Goal: Transaction & Acquisition: Purchase product/service

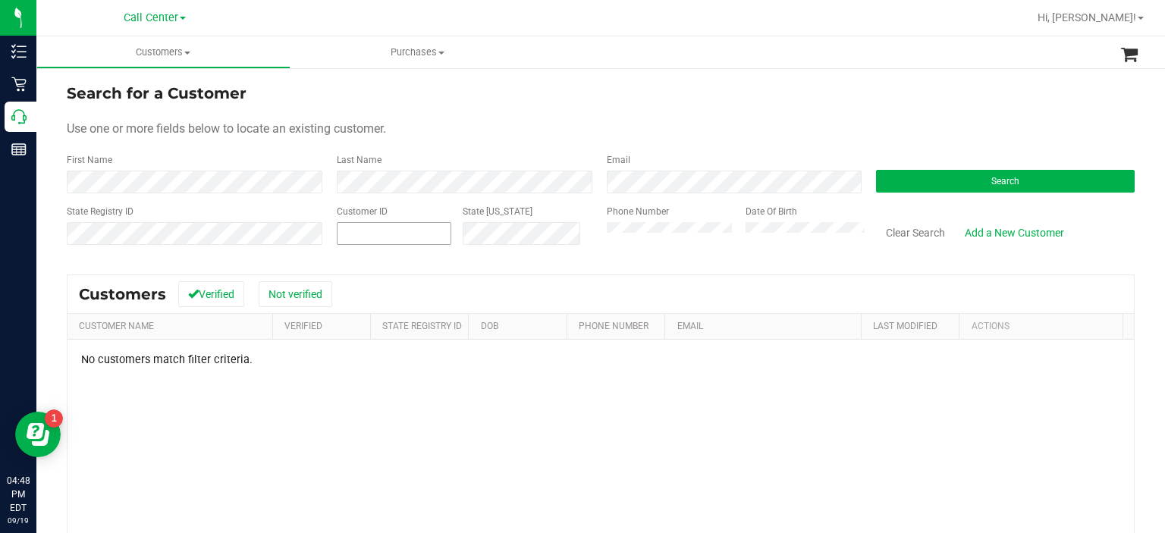
click at [369, 240] on span at bounding box center [394, 233] width 115 height 23
click at [924, 175] on button "Search" at bounding box center [1005, 181] width 259 height 23
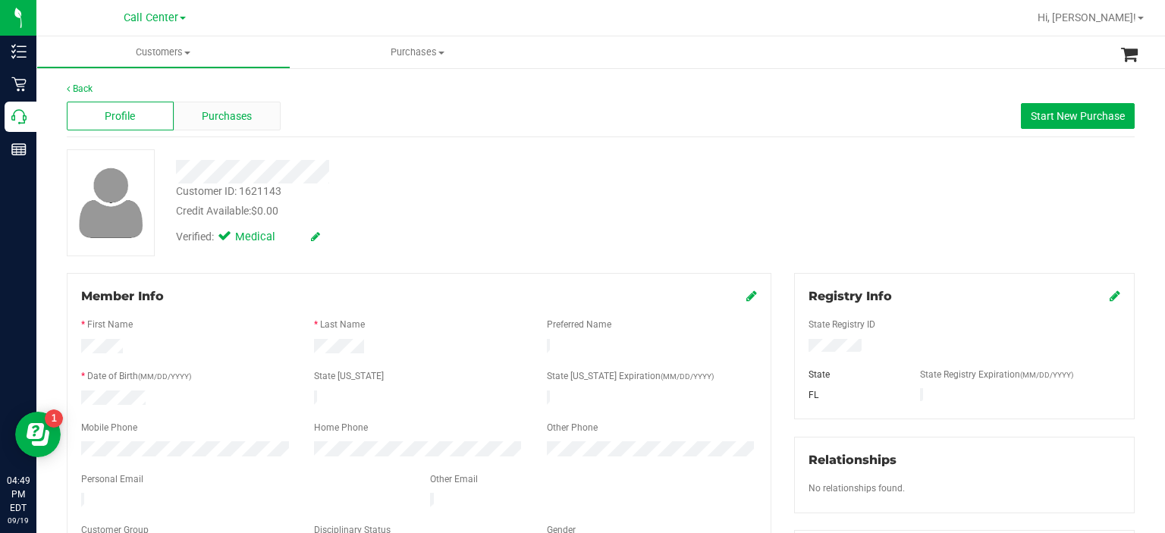
click at [253, 108] on div "Purchases" at bounding box center [227, 116] width 107 height 29
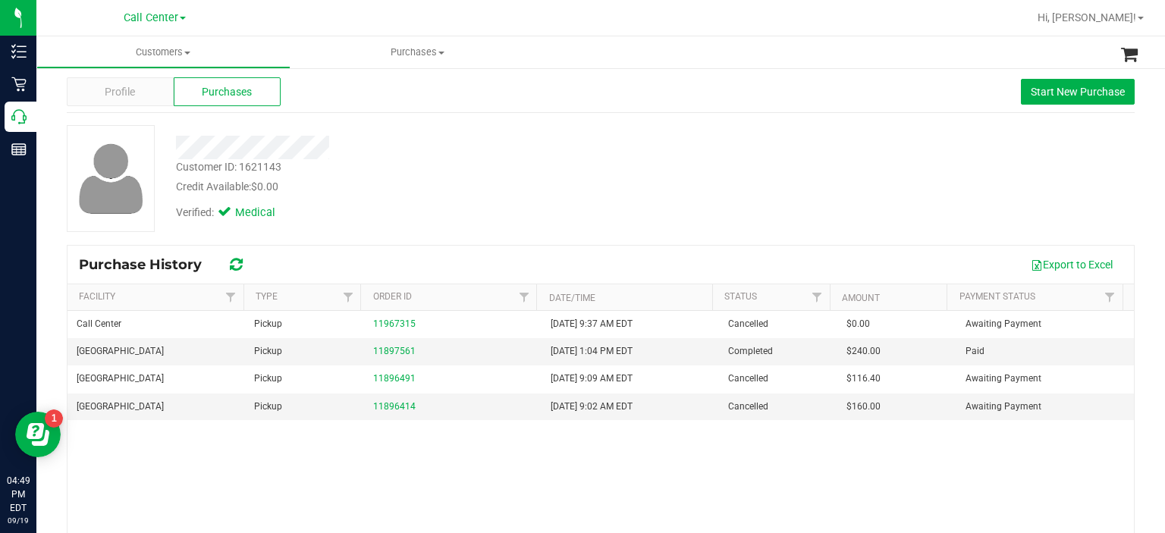
scroll to position [24, 0]
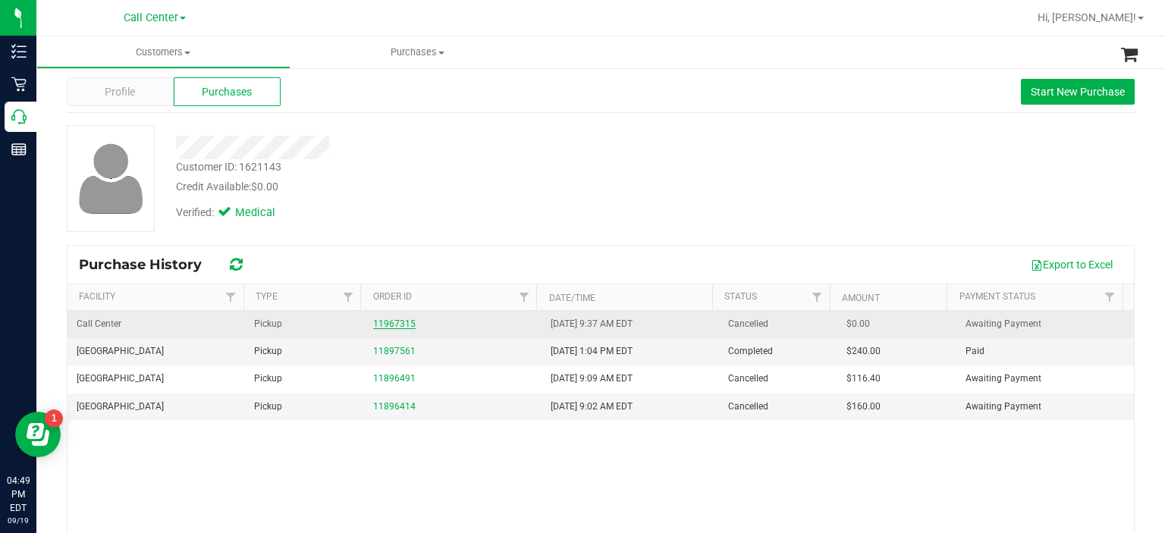
click at [392, 320] on link "11967315" at bounding box center [394, 324] width 42 height 11
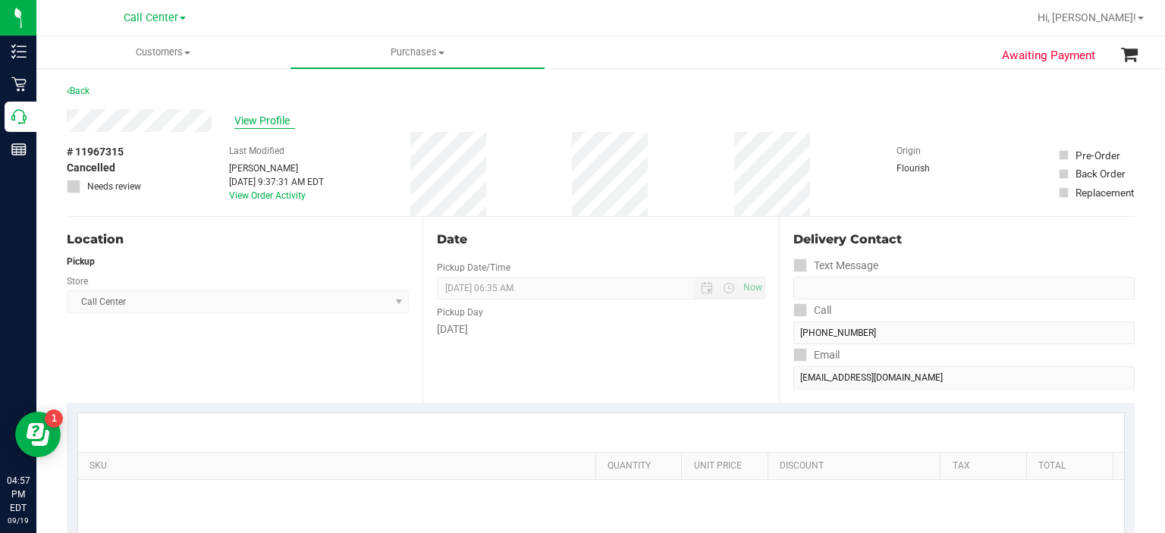
click at [262, 126] on span "View Profile" at bounding box center [264, 121] width 61 height 16
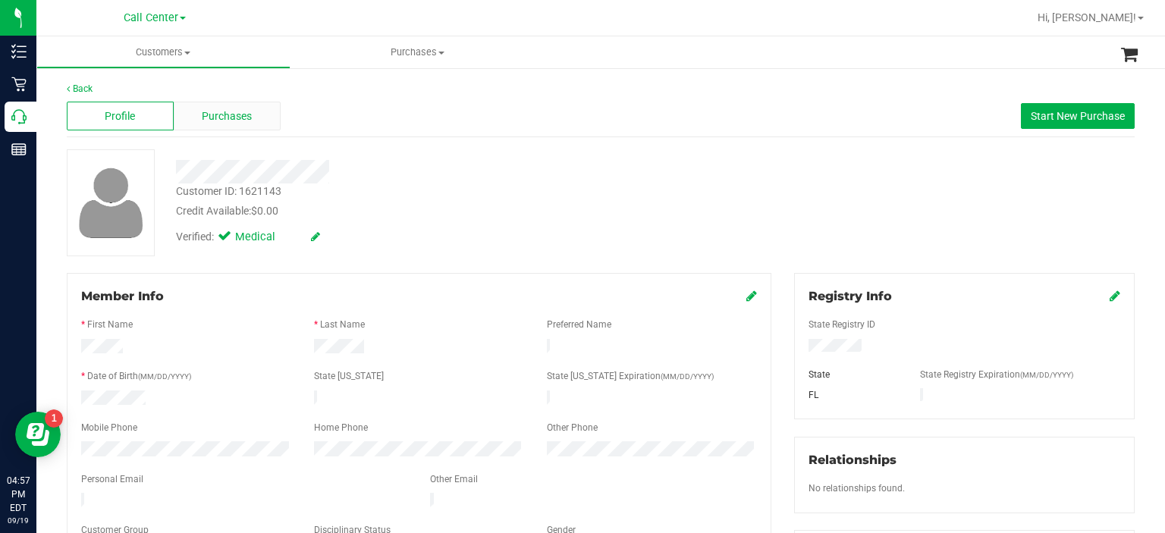
click at [218, 108] on span "Purchases" at bounding box center [227, 116] width 50 height 16
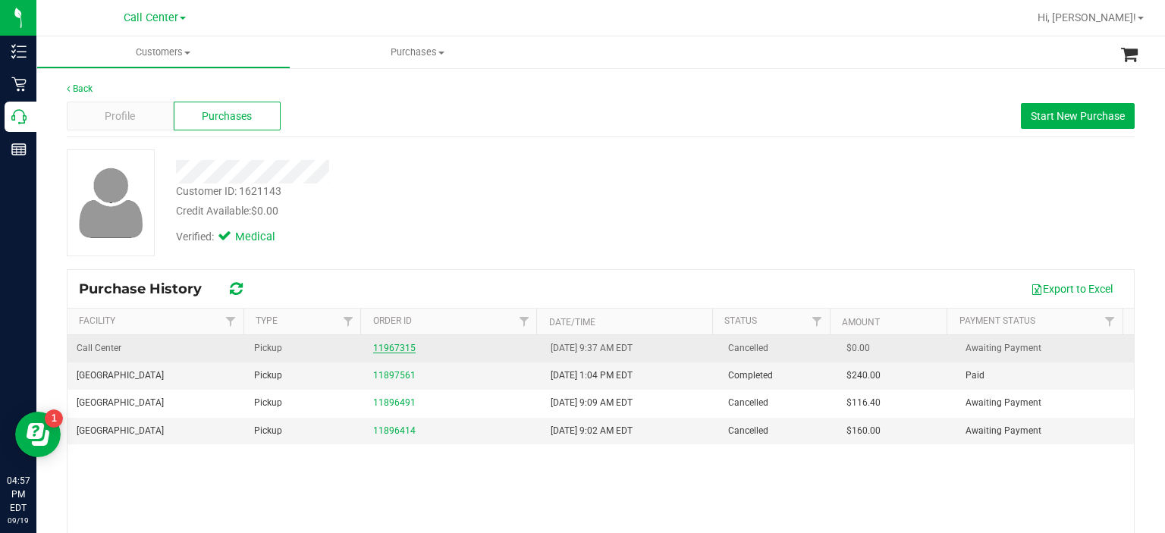
click at [373, 347] on link "11967315" at bounding box center [394, 348] width 42 height 11
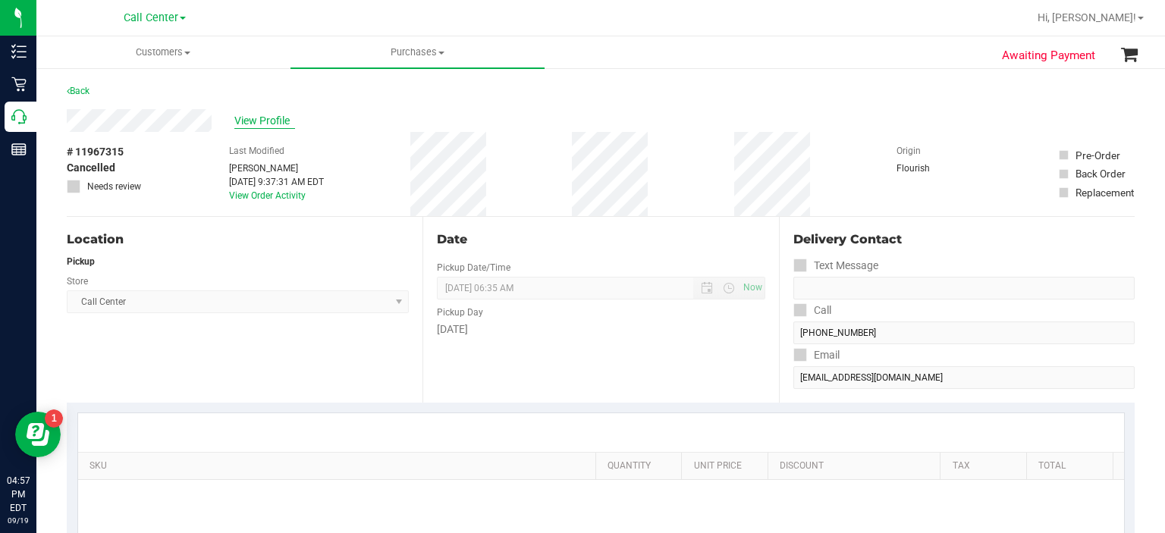
click at [246, 118] on span "View Profile" at bounding box center [264, 121] width 61 height 16
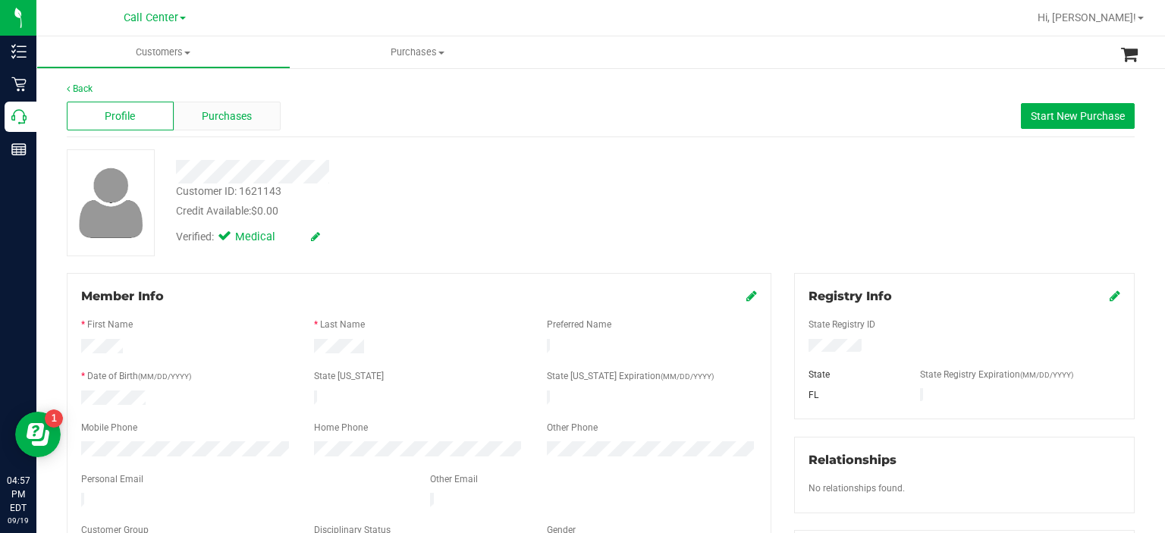
click at [259, 121] on div "Purchases" at bounding box center [227, 116] width 107 height 29
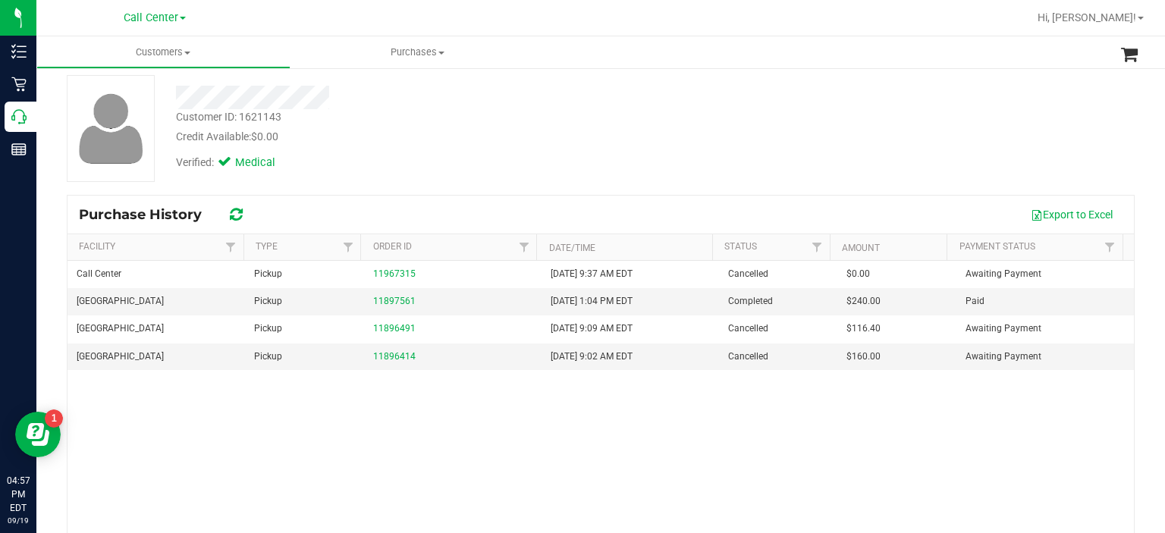
scroll to position [75, 0]
click at [376, 295] on link "11897561" at bounding box center [394, 300] width 42 height 11
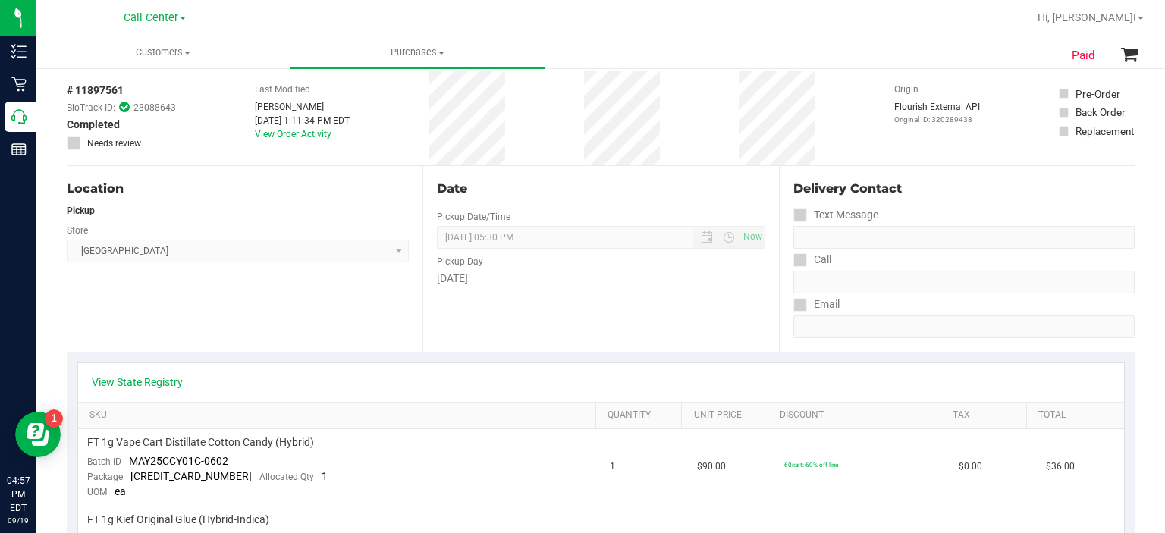
scroll to position [79, 0]
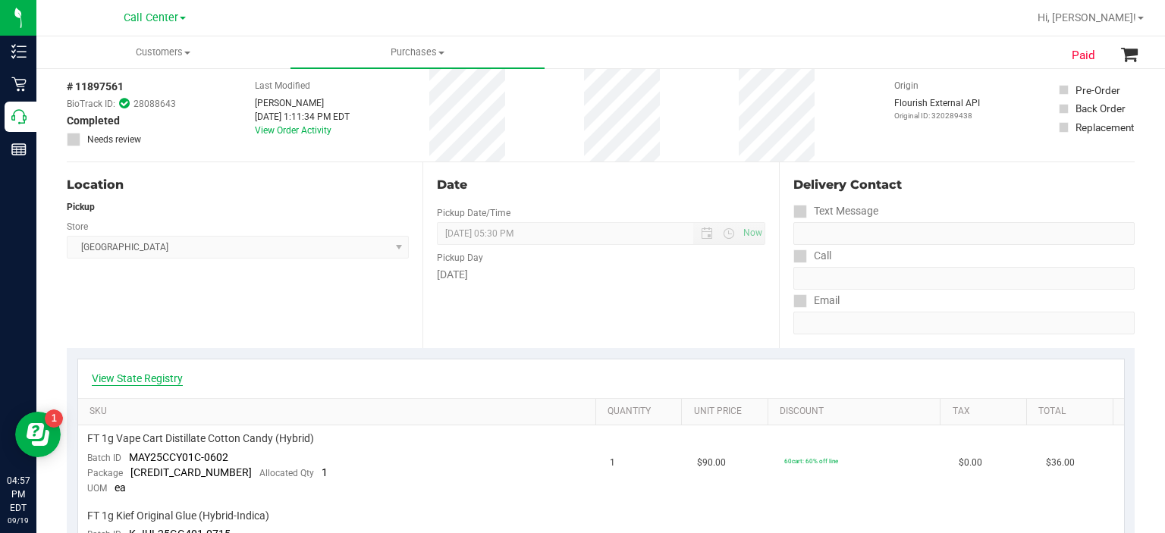
click at [156, 382] on link "View State Registry" at bounding box center [137, 378] width 91 height 15
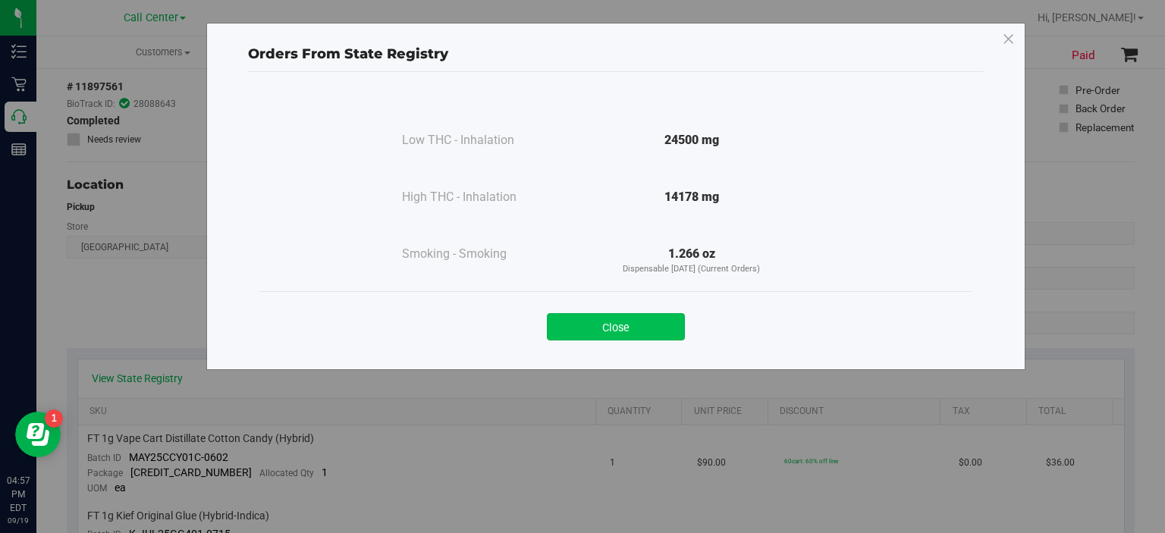
click at [650, 313] on button "Close" at bounding box center [616, 326] width 138 height 27
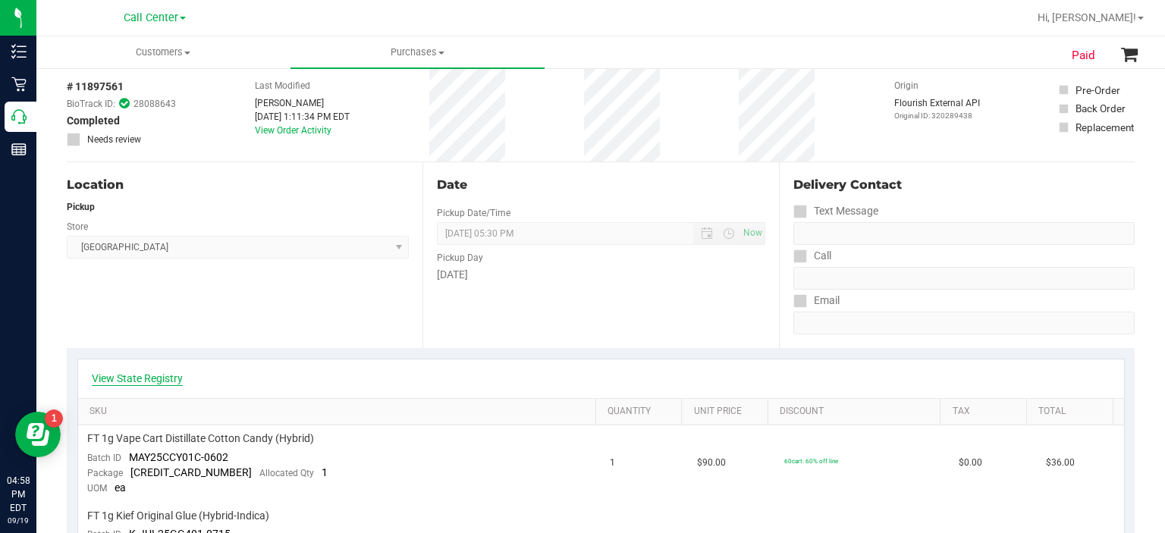
click at [140, 382] on link "View State Registry" at bounding box center [137, 378] width 91 height 15
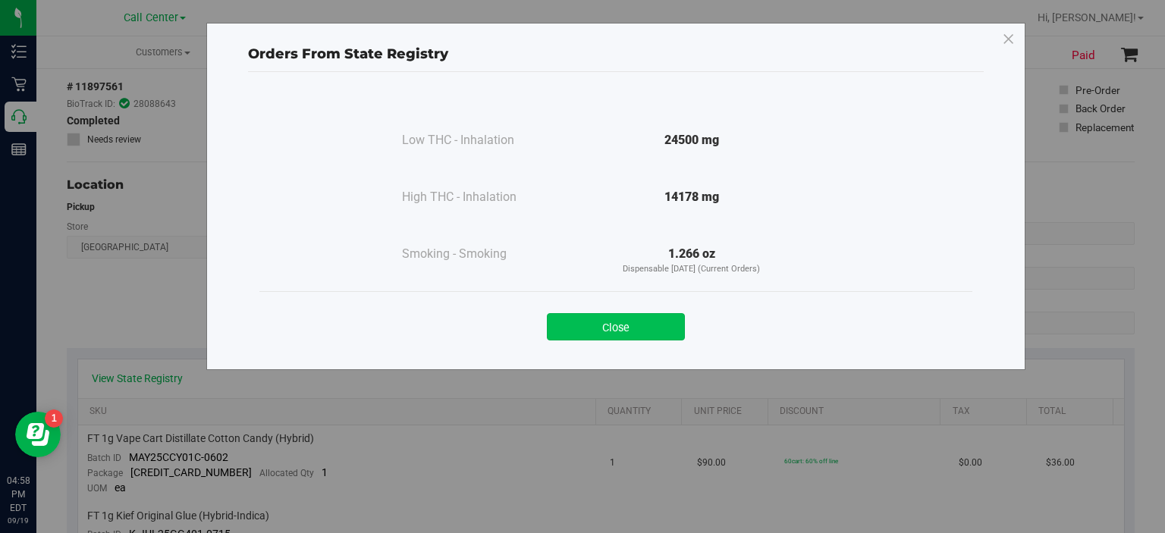
drag, startPoint x: 573, startPoint y: 331, endPoint x: 565, endPoint y: 328, distance: 7.9
click at [565, 328] on button "Close" at bounding box center [616, 326] width 138 height 27
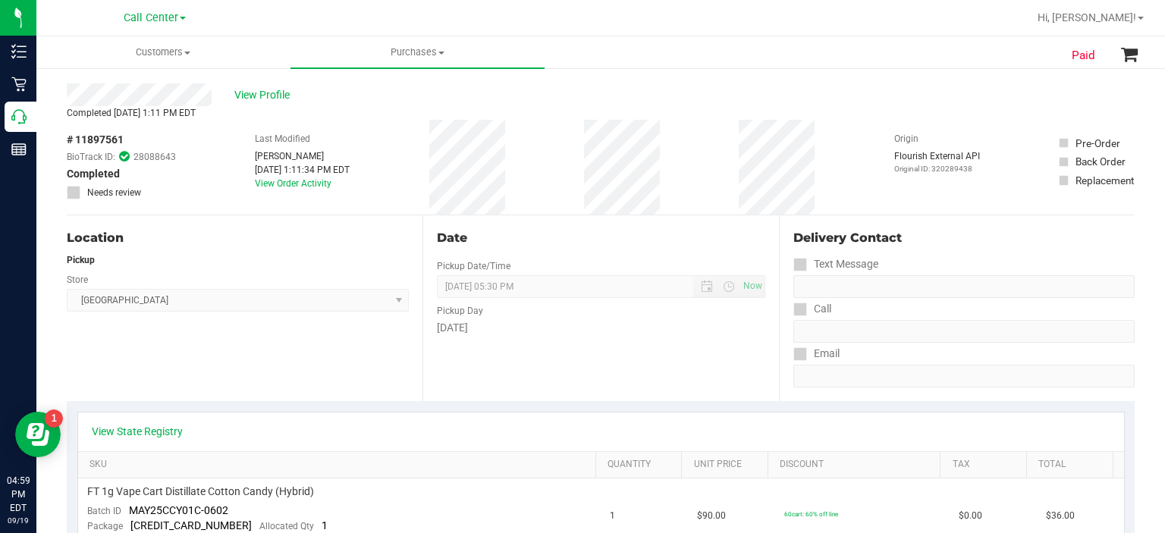
scroll to position [73, 0]
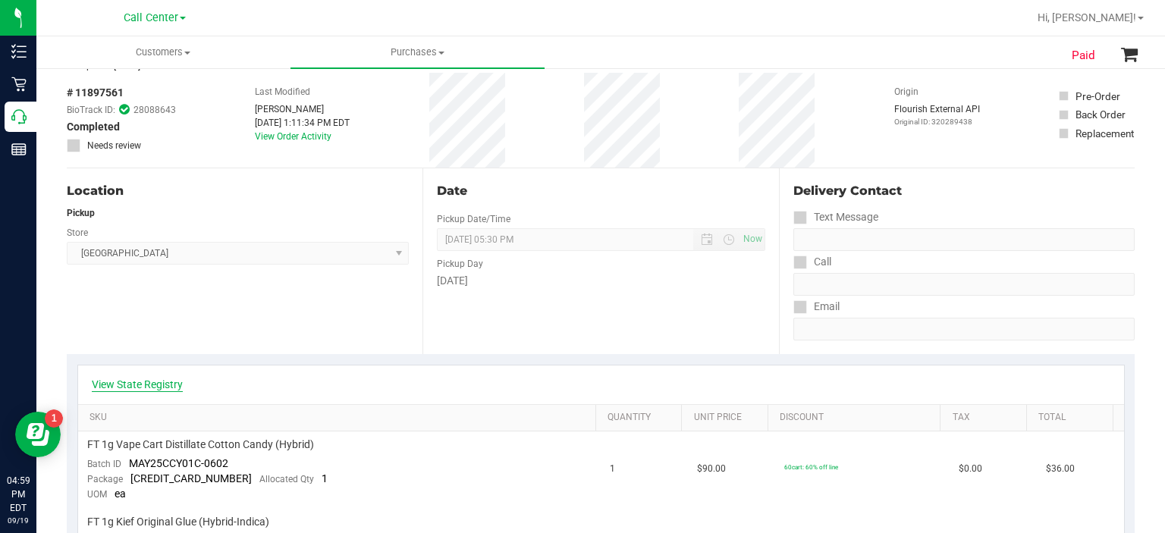
click at [141, 380] on link "View State Registry" at bounding box center [137, 384] width 91 height 15
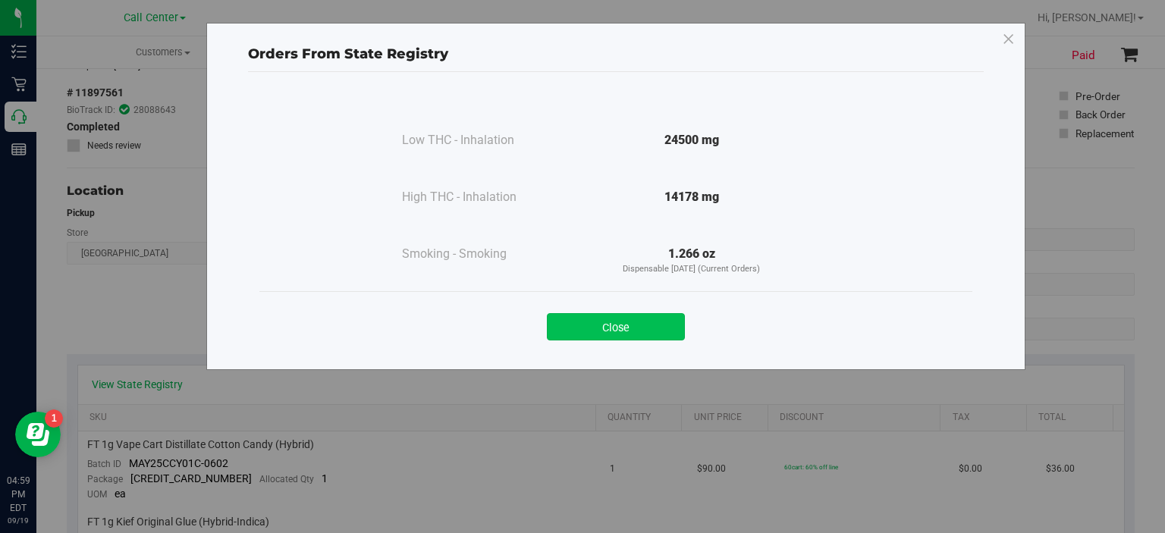
click at [627, 322] on button "Close" at bounding box center [616, 326] width 138 height 27
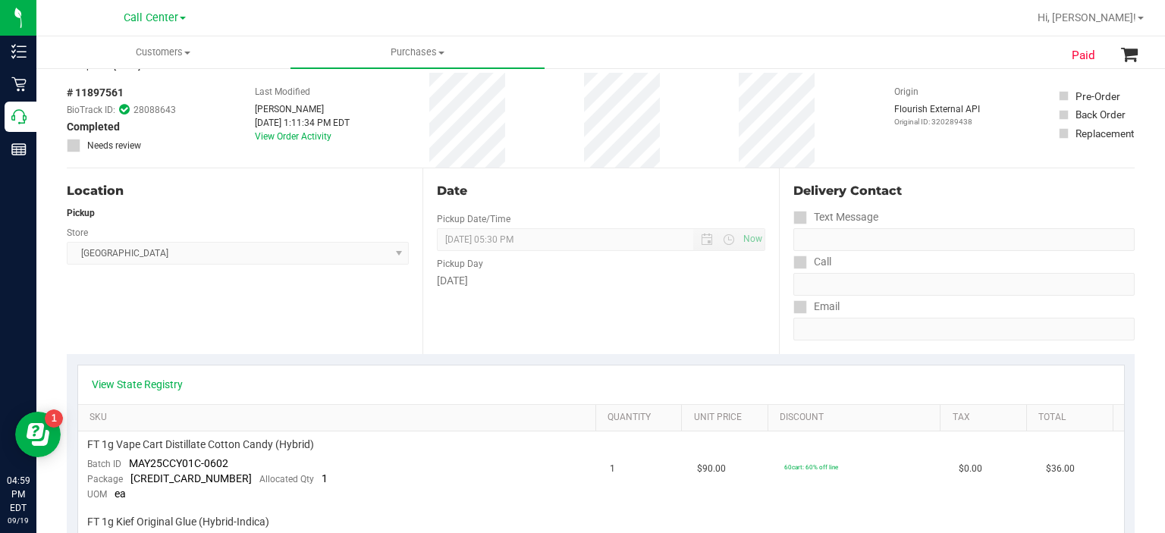
scroll to position [0, 0]
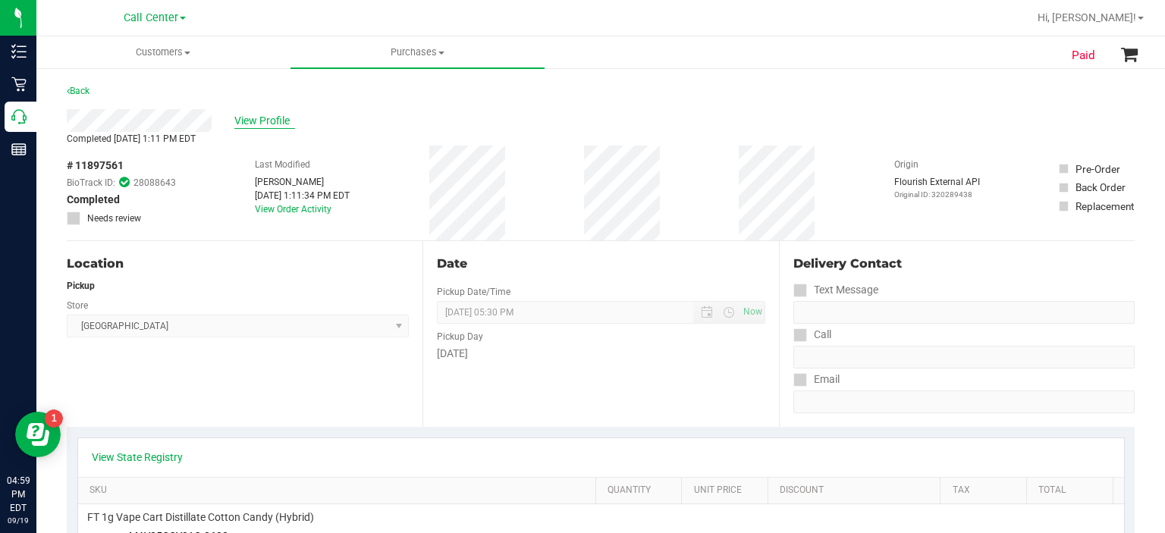
click at [255, 117] on span "View Profile" at bounding box center [264, 121] width 61 height 16
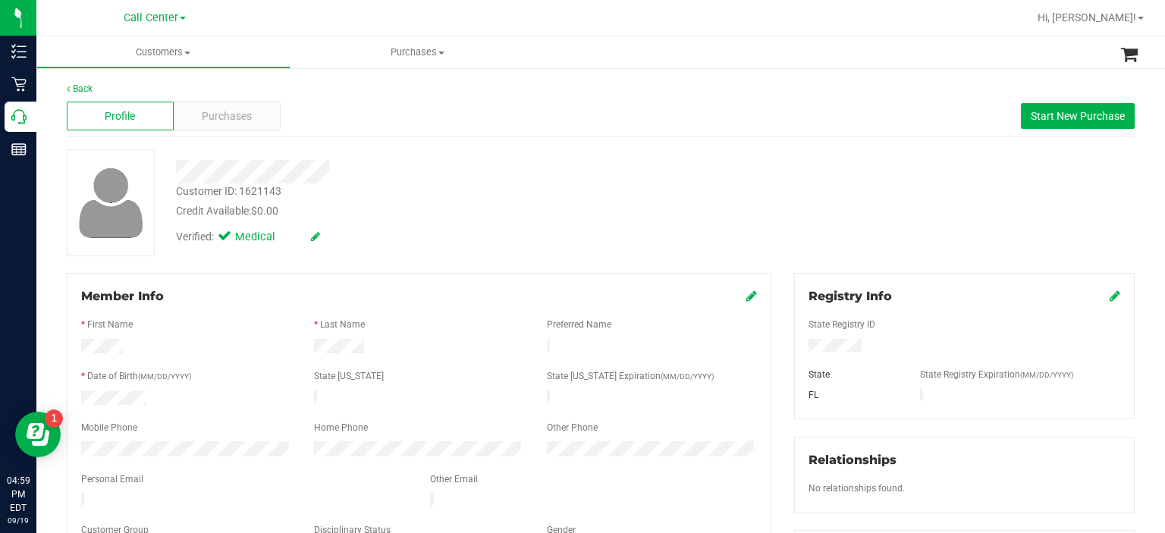
click at [1038, 134] on div "Profile Purchases Start New Purchase" at bounding box center [601, 117] width 1068 height 42
click at [1038, 120] on span "Start New Purchase" at bounding box center [1078, 116] width 94 height 12
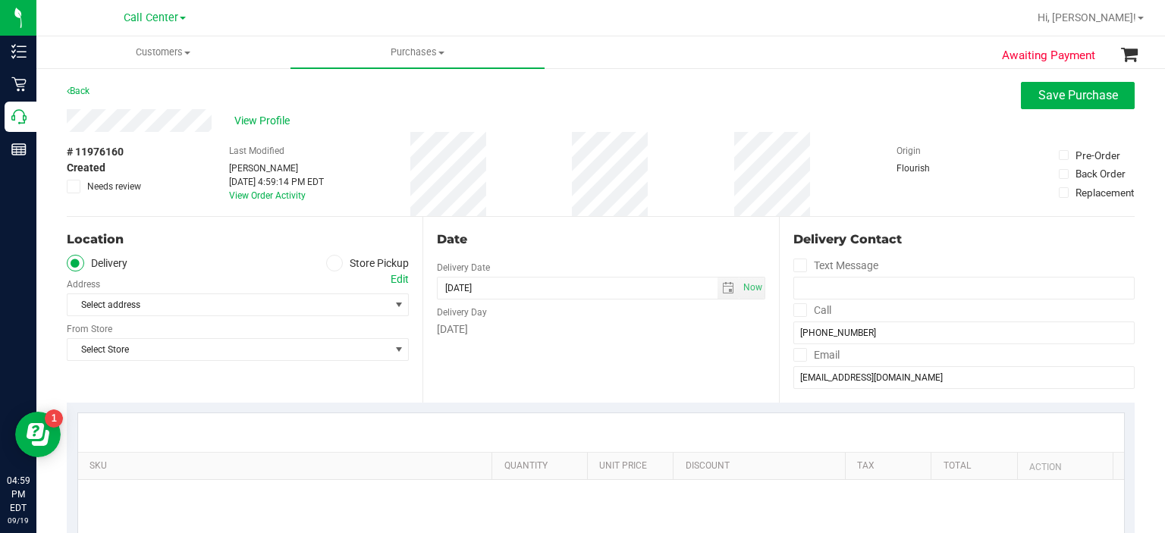
click at [344, 275] on div "Select address Select address" at bounding box center [238, 294] width 342 height 45
click at [335, 269] on span at bounding box center [334, 263] width 17 height 17
click at [0, 0] on input "Store Pickup" at bounding box center [0, 0] width 0 height 0
click at [323, 297] on span "Select Store" at bounding box center [229, 304] width 322 height 21
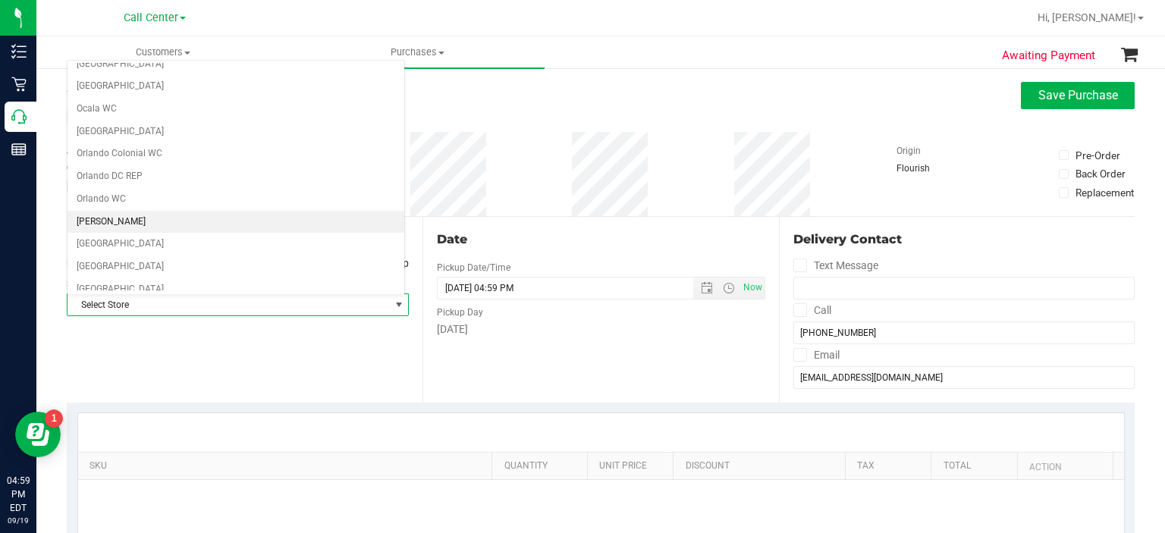
scroll to position [643, 0]
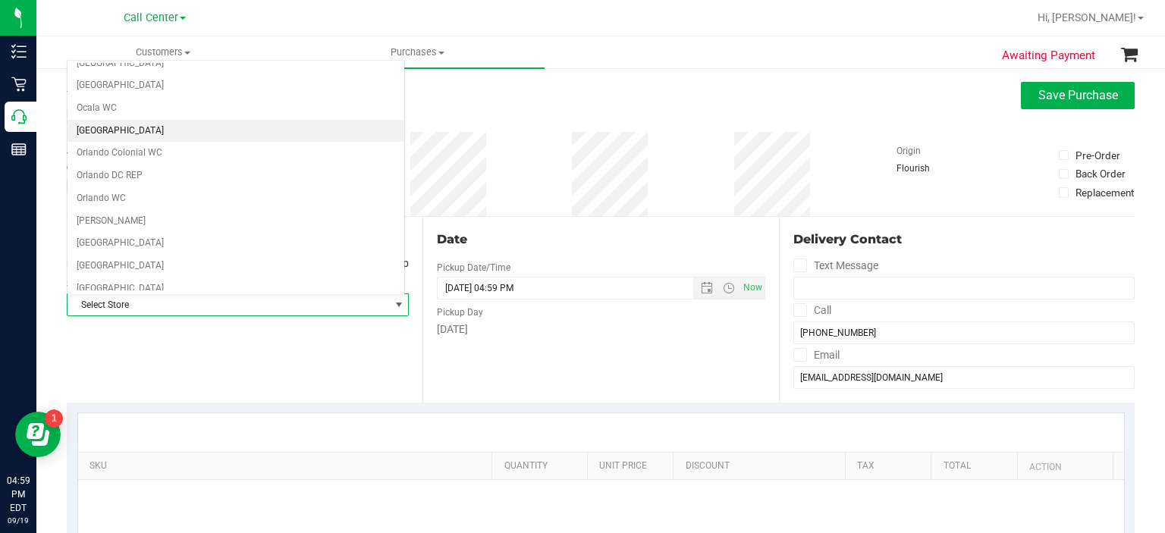
click at [171, 127] on li "[GEOGRAPHIC_DATA]" at bounding box center [236, 131] width 337 height 23
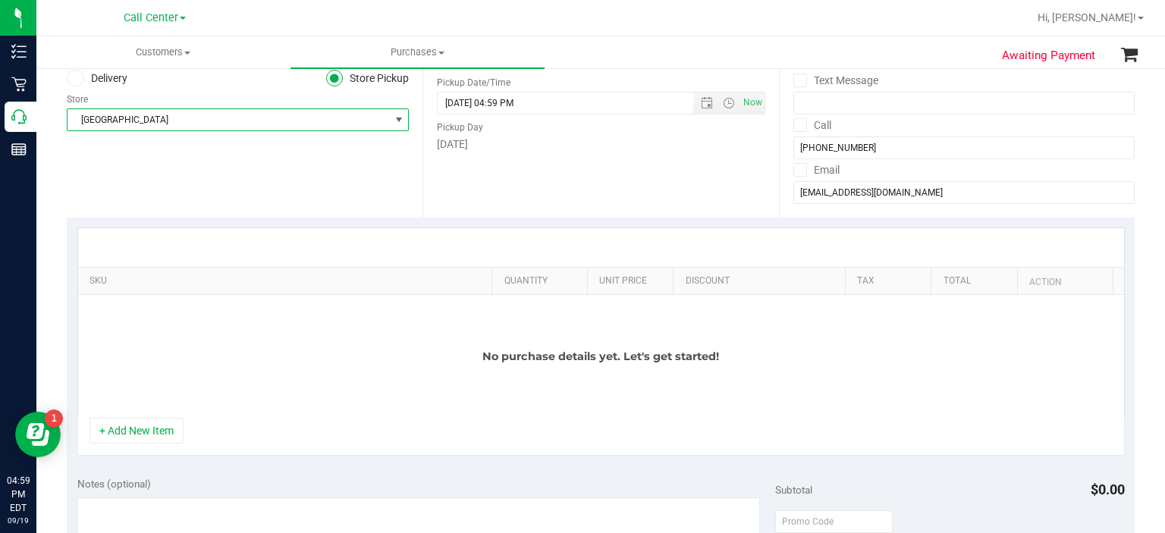
scroll to position [187, 0]
click at [149, 429] on button "+ Add New Item" at bounding box center [137, 429] width 94 height 26
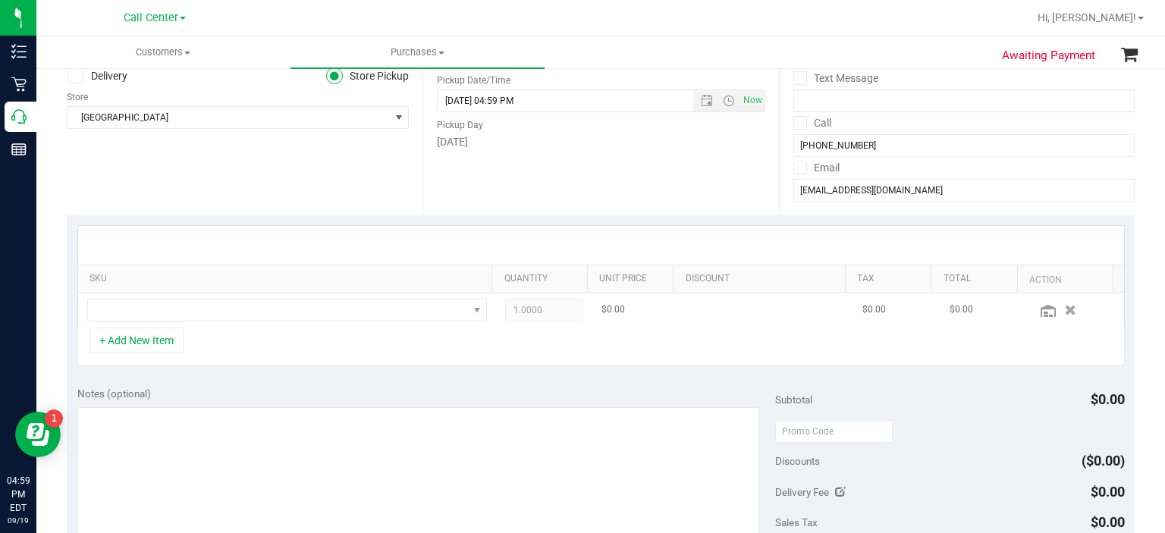
click at [232, 321] on td at bounding box center [287, 310] width 419 height 35
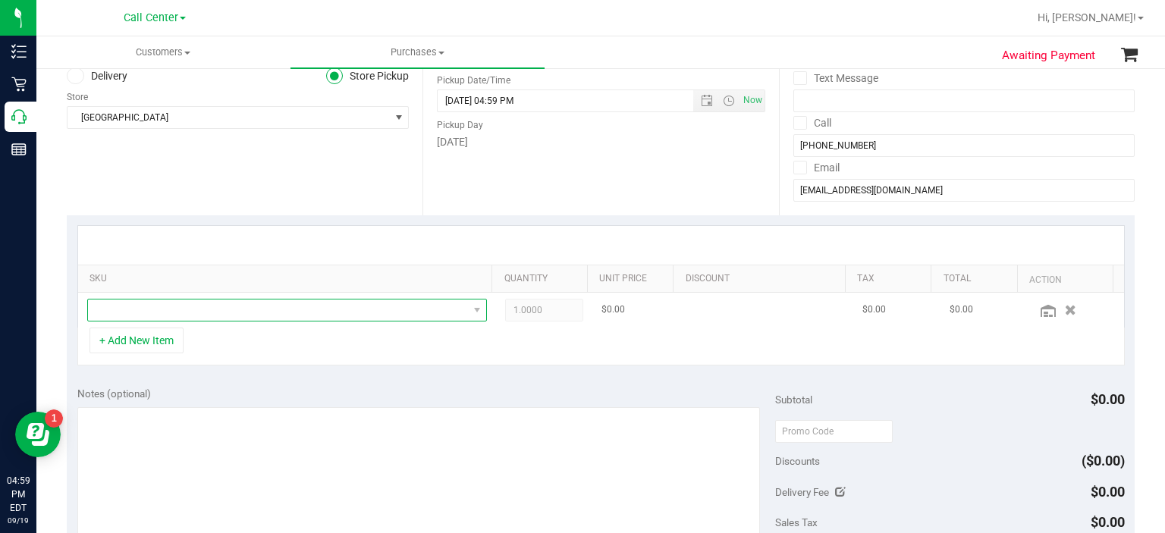
click at [232, 319] on span "NO DATA FOUND" at bounding box center [278, 310] width 380 height 21
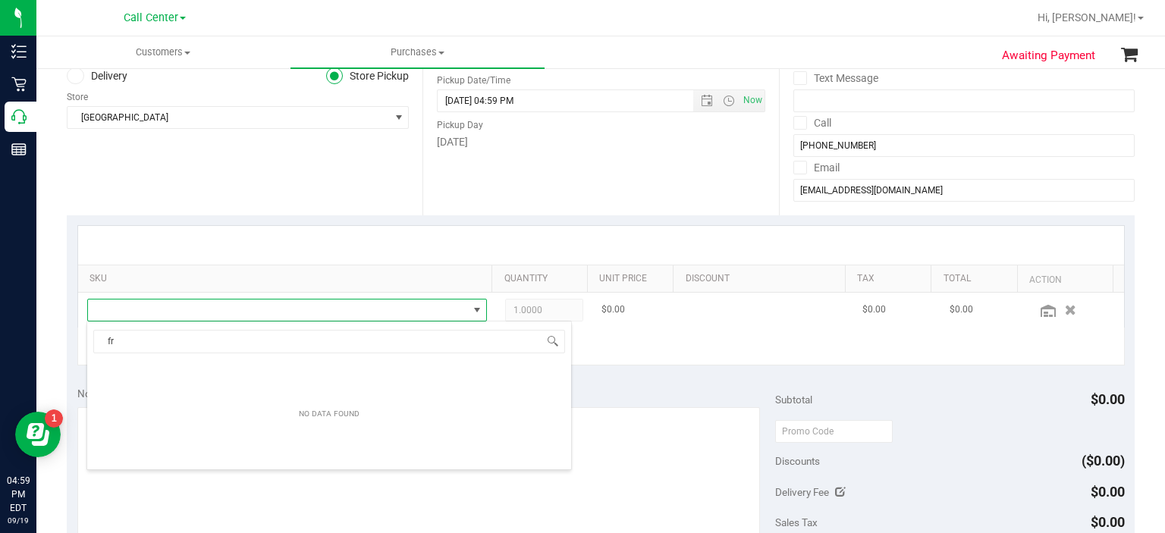
scroll to position [22, 386]
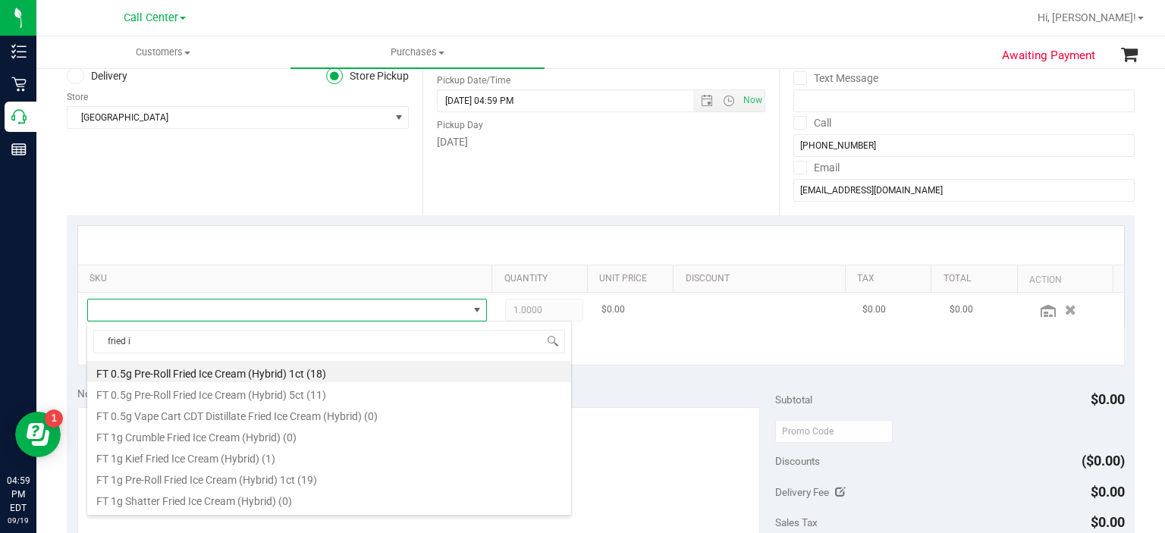
type input "fried ic"
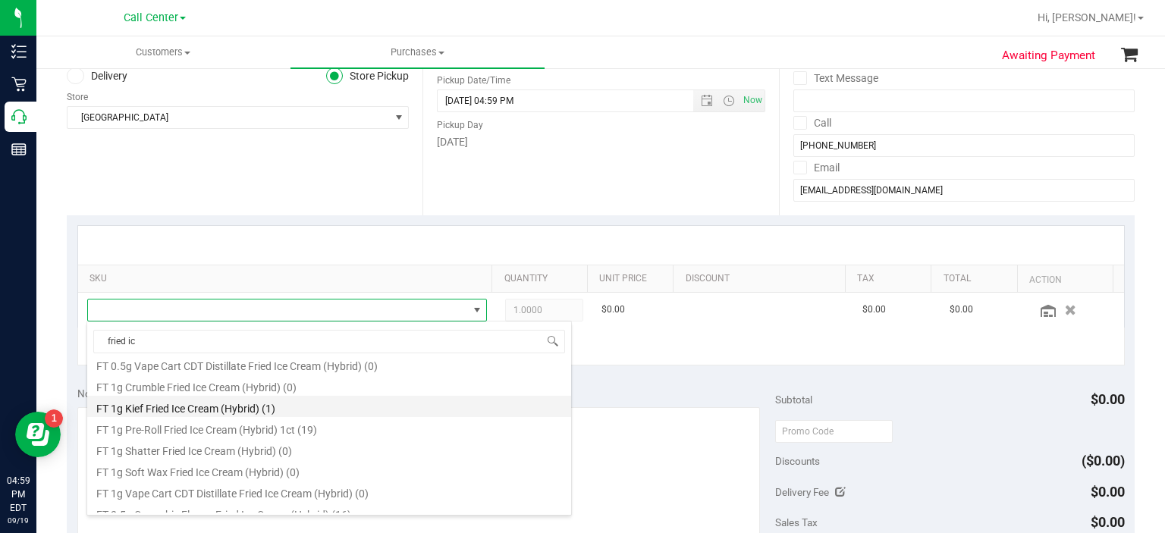
scroll to position [55, 0]
click at [242, 401] on li "FT 1g Kief Fried Ice Cream (Hybrid) (1)" at bounding box center [329, 401] width 484 height 21
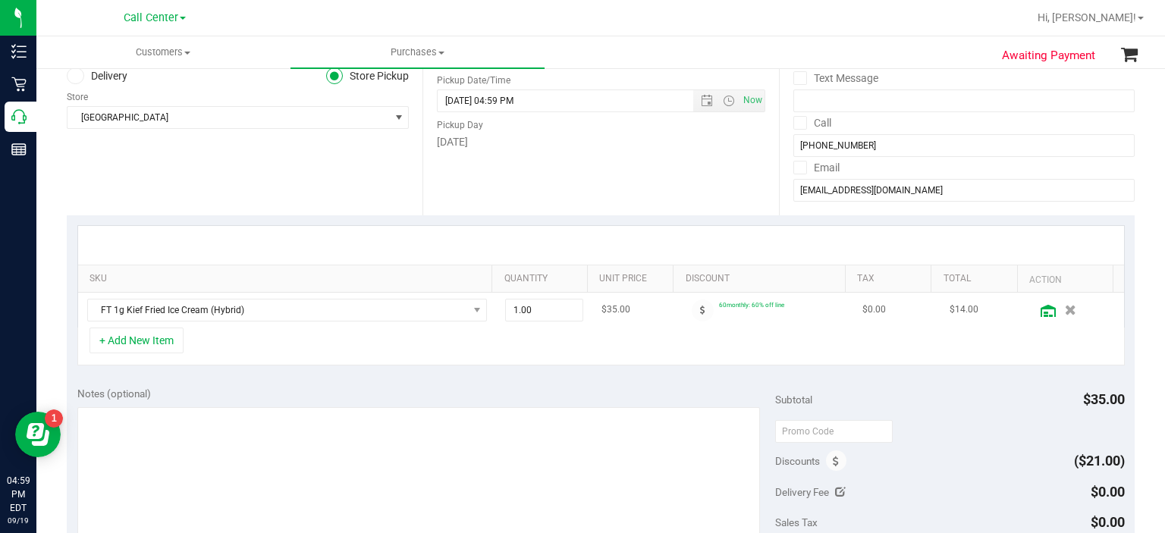
click at [1041, 312] on icon at bounding box center [1048, 311] width 15 height 12
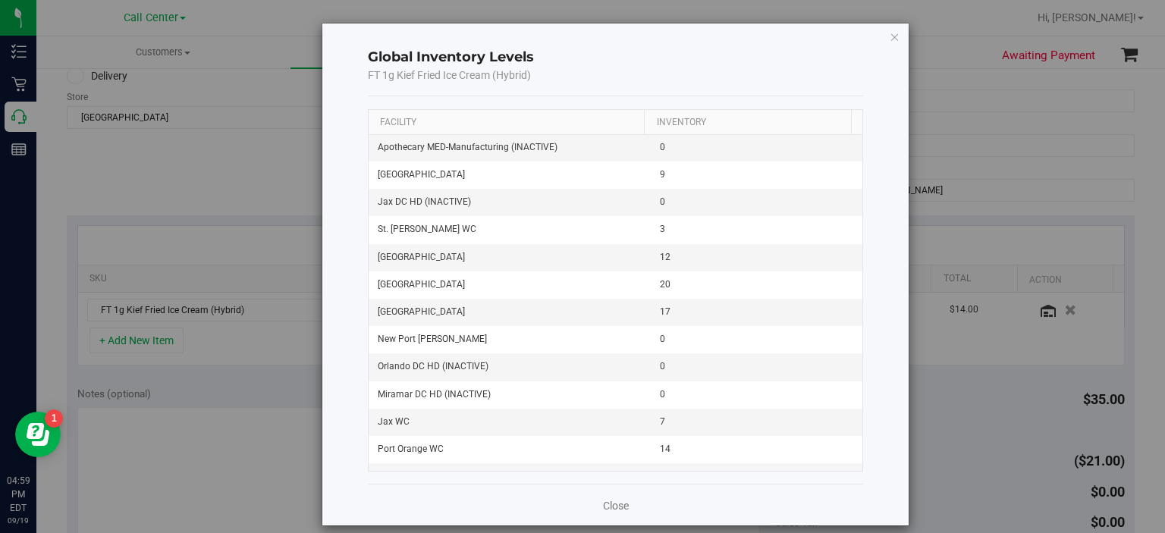
scroll to position [1137, 0]
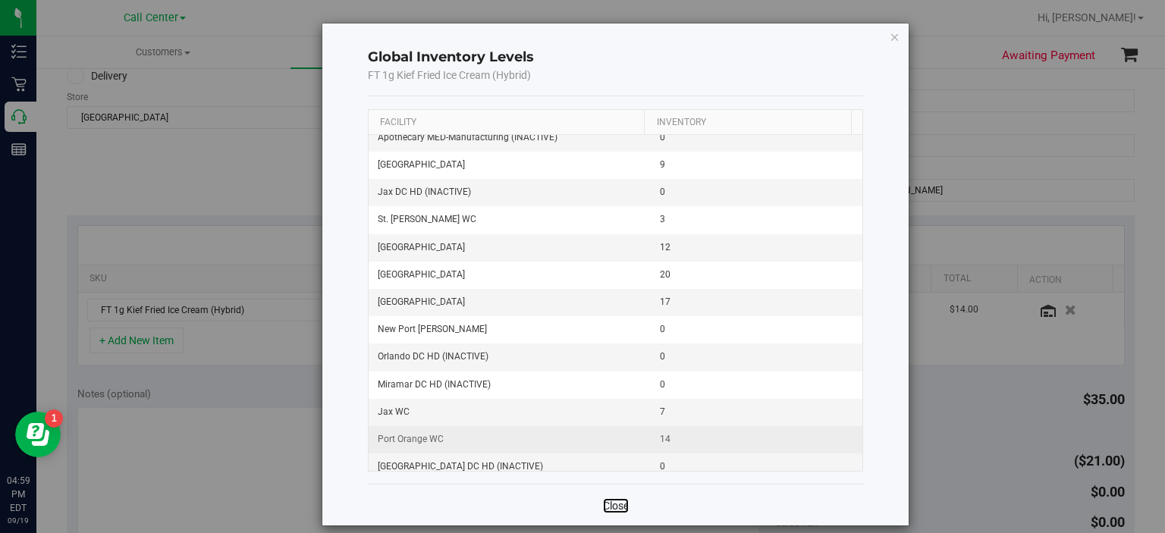
click at [612, 504] on link "Close" at bounding box center [616, 505] width 26 height 15
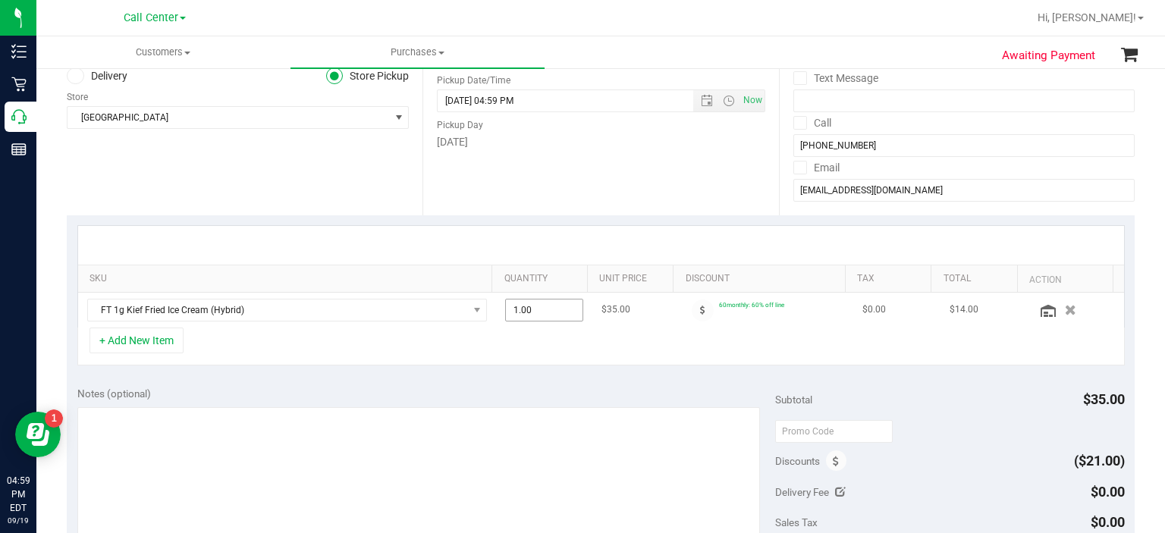
click at [531, 300] on span "1.00 1" at bounding box center [544, 310] width 78 height 23
type input "10"
type input "10.00"
click at [547, 386] on div "Notes (optional)" at bounding box center [426, 393] width 699 height 15
click at [159, 349] on button "+ Add New Item" at bounding box center [137, 341] width 94 height 26
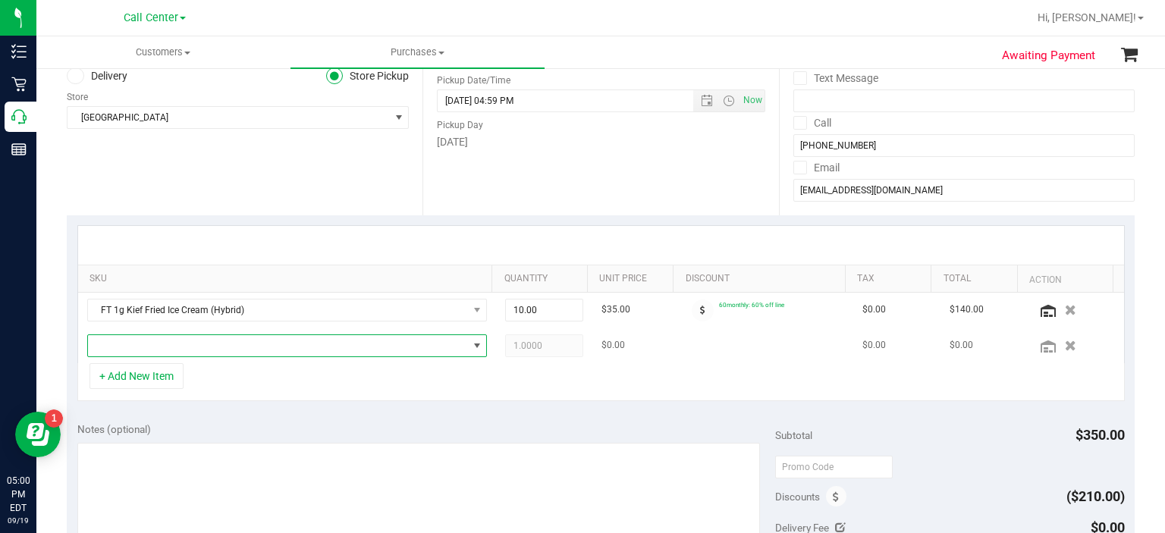
click at [188, 348] on span "NO DATA FOUND" at bounding box center [278, 345] width 380 height 21
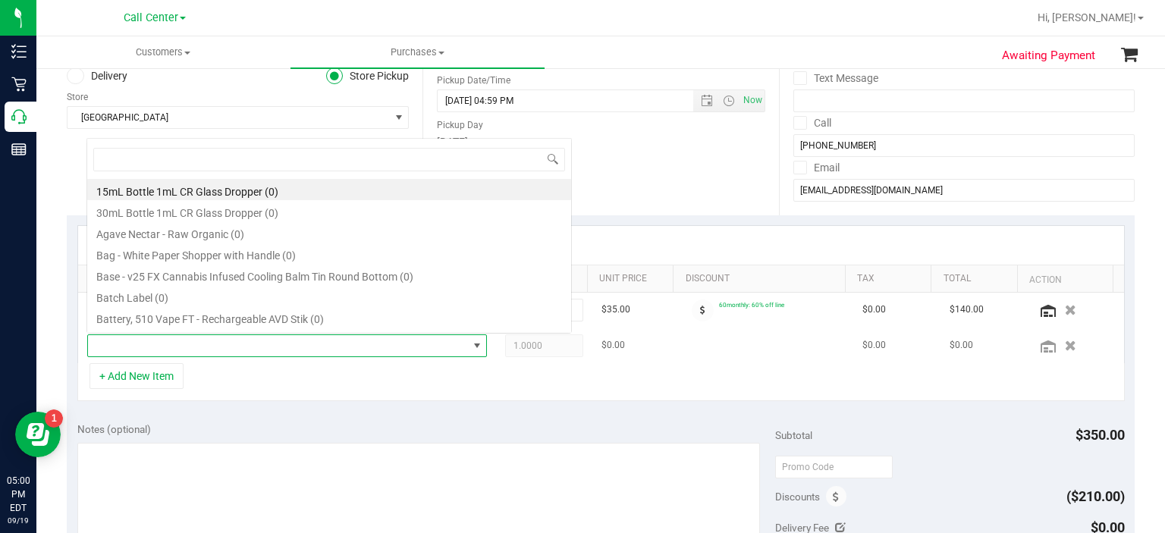
scroll to position [22, 386]
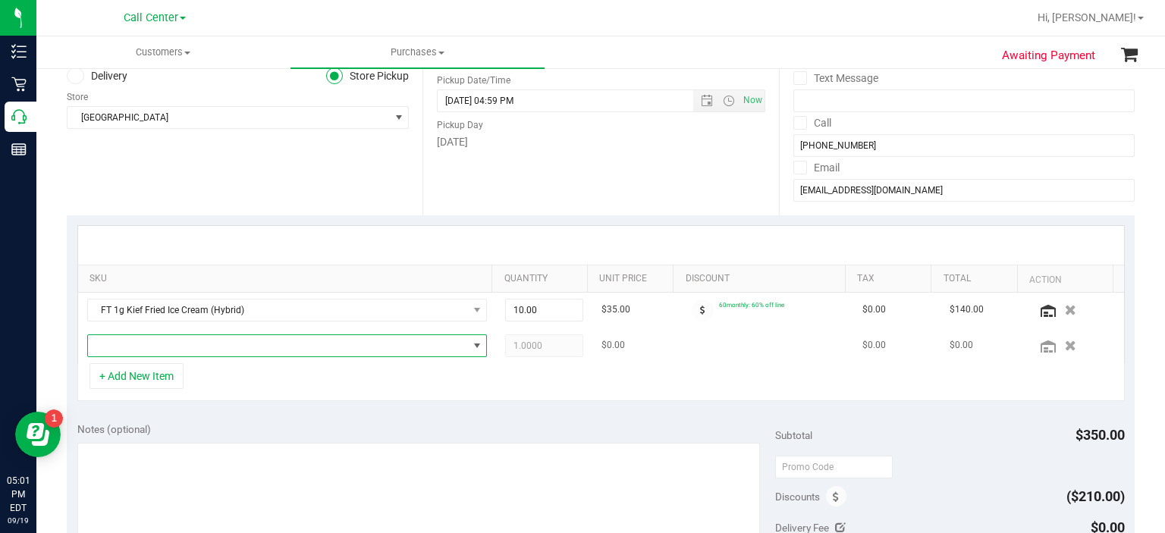
click at [300, 349] on span "NO DATA FOUND" at bounding box center [278, 345] width 380 height 21
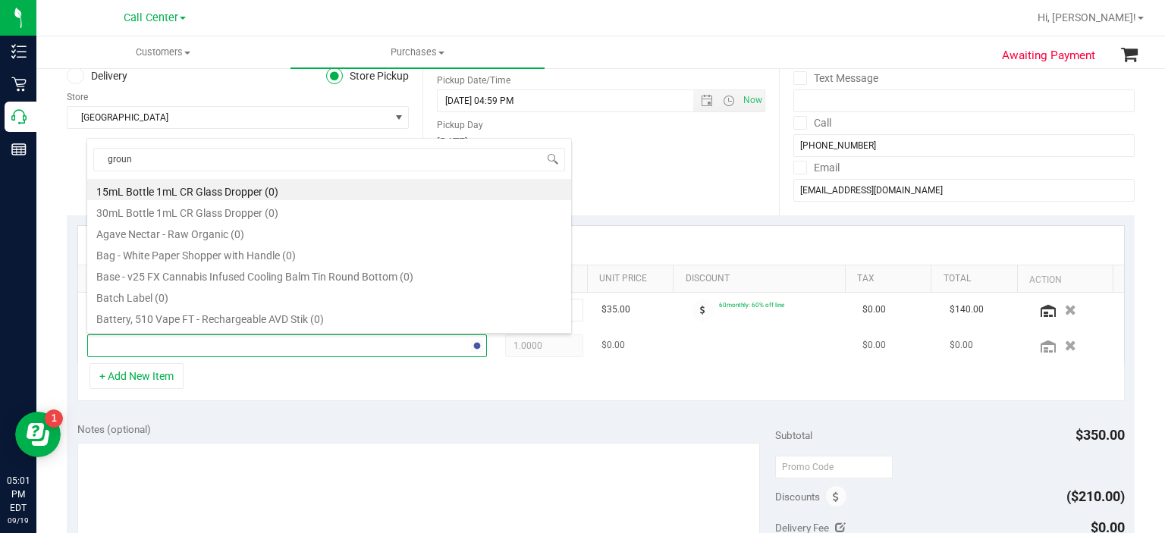
type input "ground"
click at [268, 278] on li "FT 7g Ground Flower (Indica) (12)" at bounding box center [329, 274] width 484 height 21
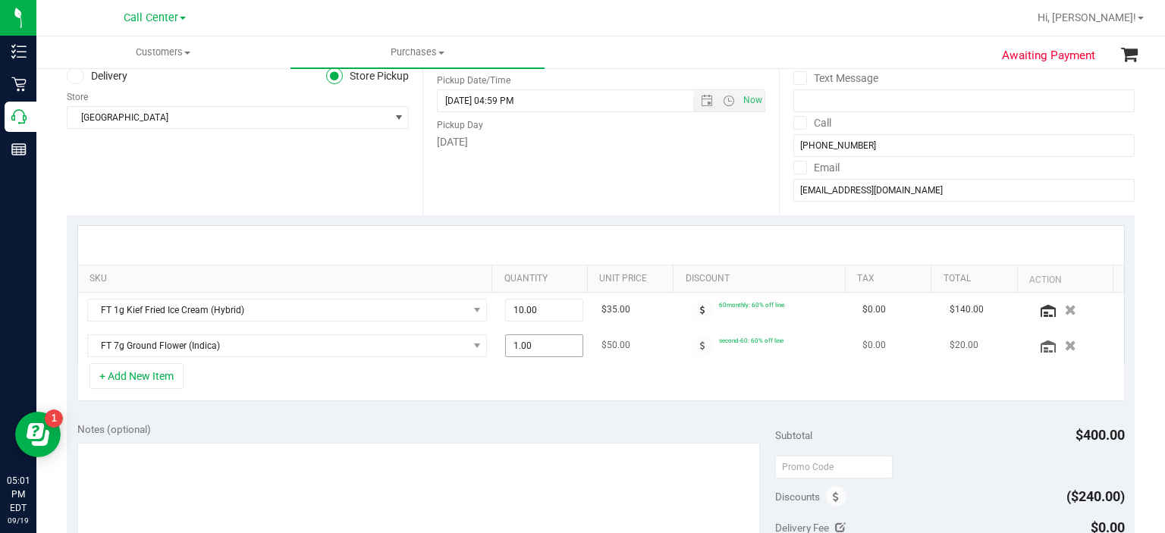
click at [548, 342] on span "1.00 1" at bounding box center [544, 346] width 78 height 23
type input "3"
type input "3.00"
click at [557, 394] on div "+ Add New Item" at bounding box center [601, 382] width 1048 height 38
click at [166, 379] on button "+ Add New Item" at bounding box center [137, 376] width 94 height 26
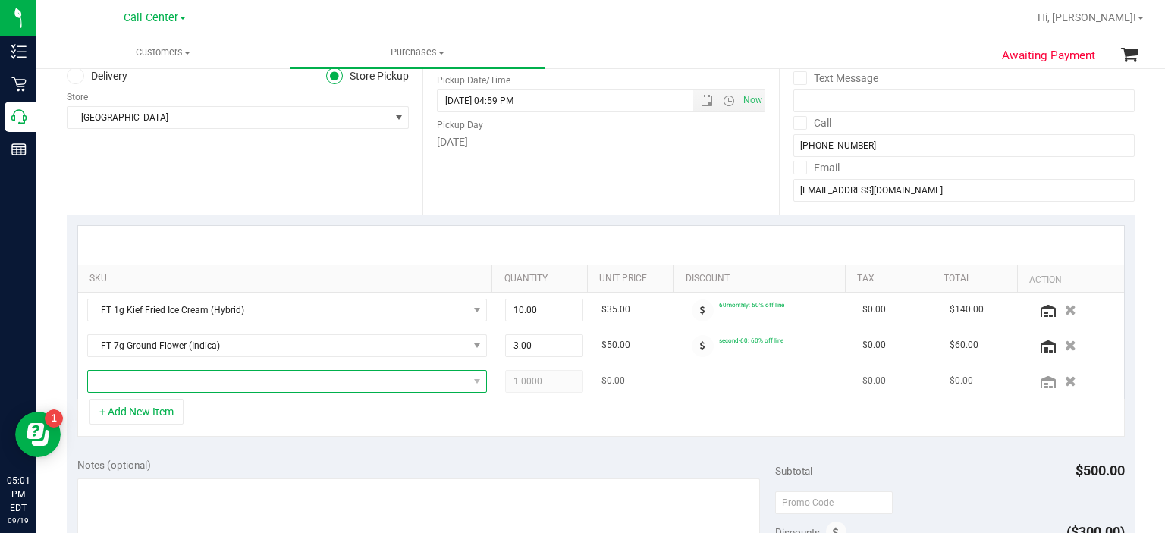
click at [190, 381] on span "NO DATA FOUND" at bounding box center [278, 381] width 380 height 21
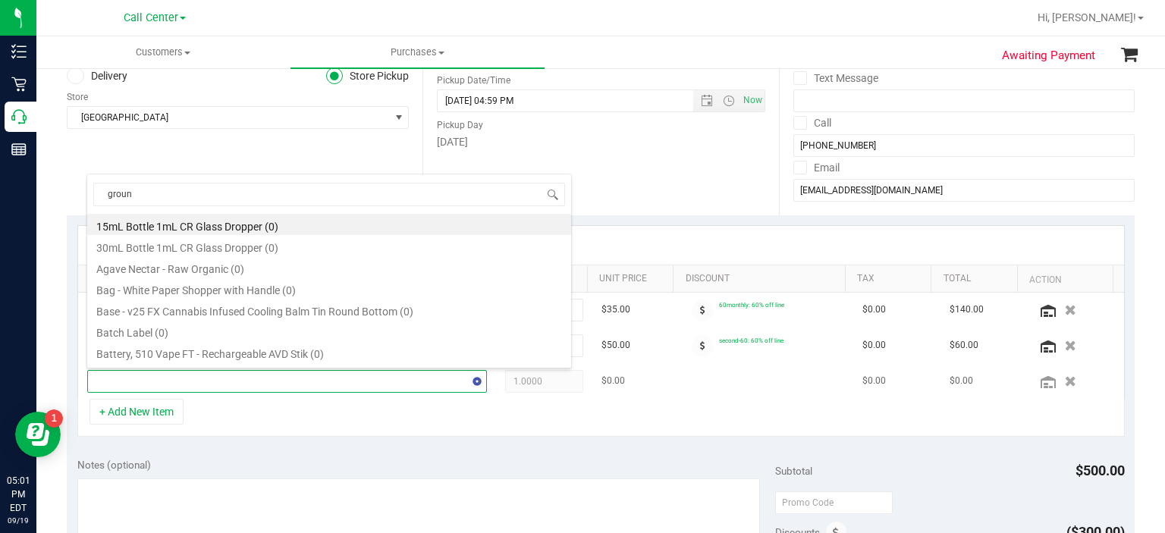
type input "ground"
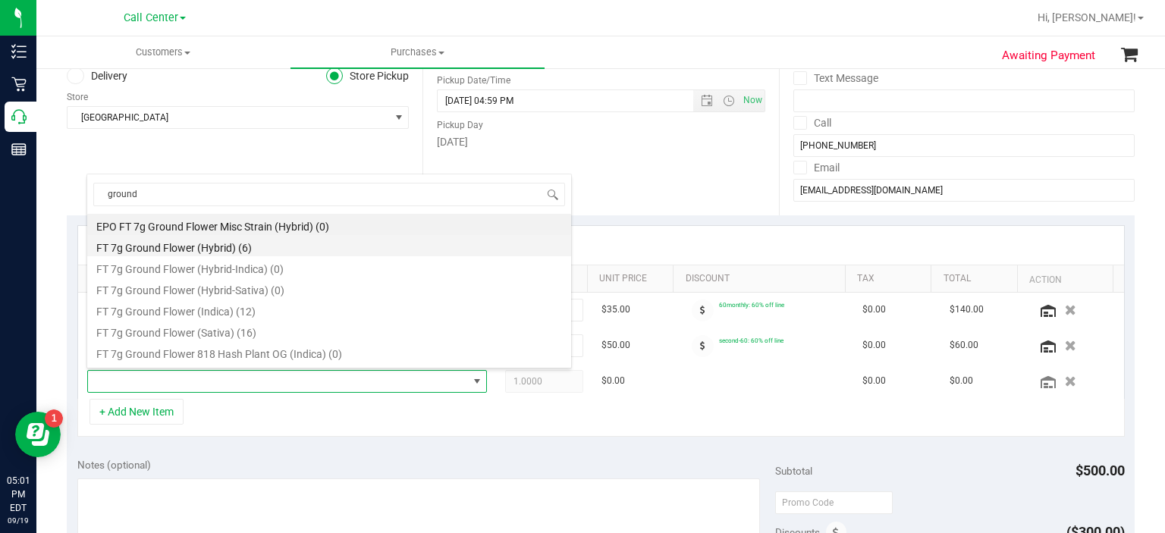
click at [279, 246] on li "FT 7g Ground Flower (Hybrid) (6)" at bounding box center [329, 245] width 484 height 21
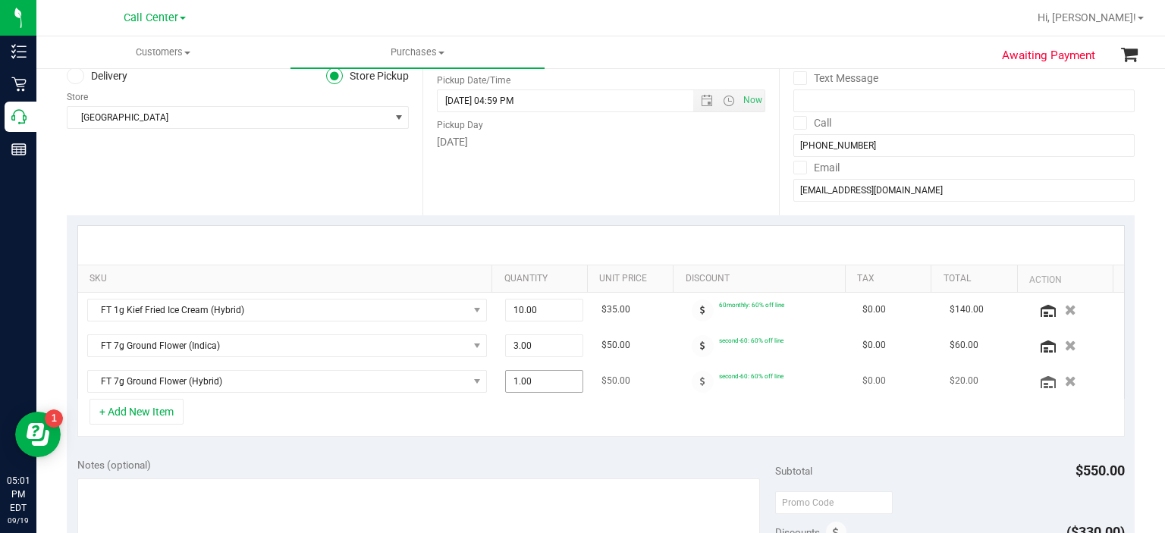
click at [538, 379] on span "1.00 1" at bounding box center [544, 381] width 78 height 23
type input "2"
type input "2.00"
click at [537, 432] on div "+ Add New Item" at bounding box center [601, 418] width 1048 height 38
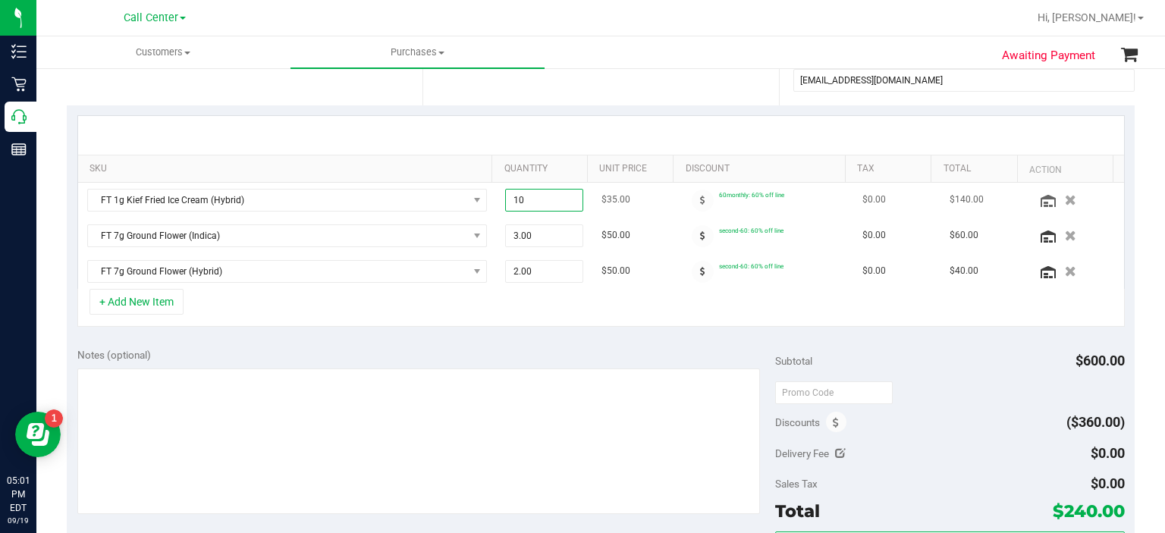
click at [548, 209] on span "10.00 10" at bounding box center [544, 200] width 78 height 23
type input "1"
type input "4"
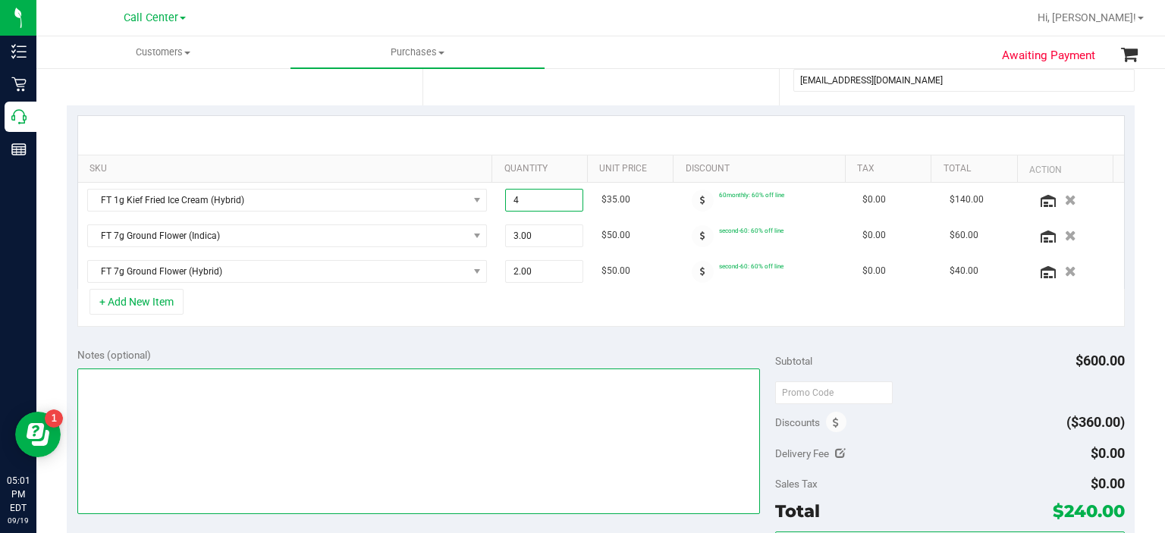
type input "4.00"
click at [340, 376] on textarea at bounding box center [419, 442] width 684 height 146
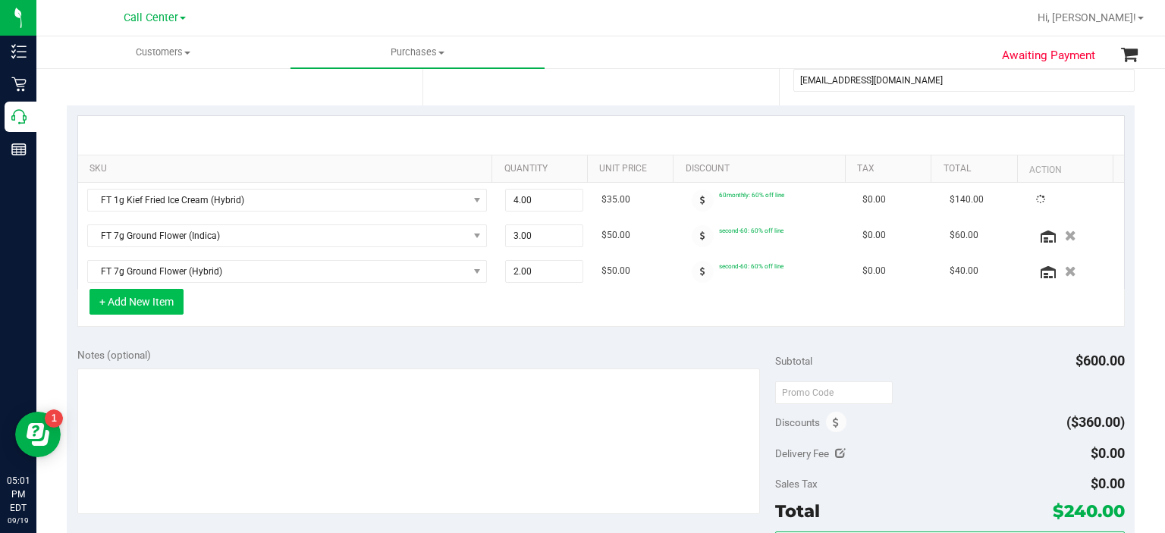
click at [167, 303] on button "+ Add New Item" at bounding box center [137, 302] width 94 height 26
click at [172, 305] on button "+ Add New Item" at bounding box center [137, 302] width 94 height 26
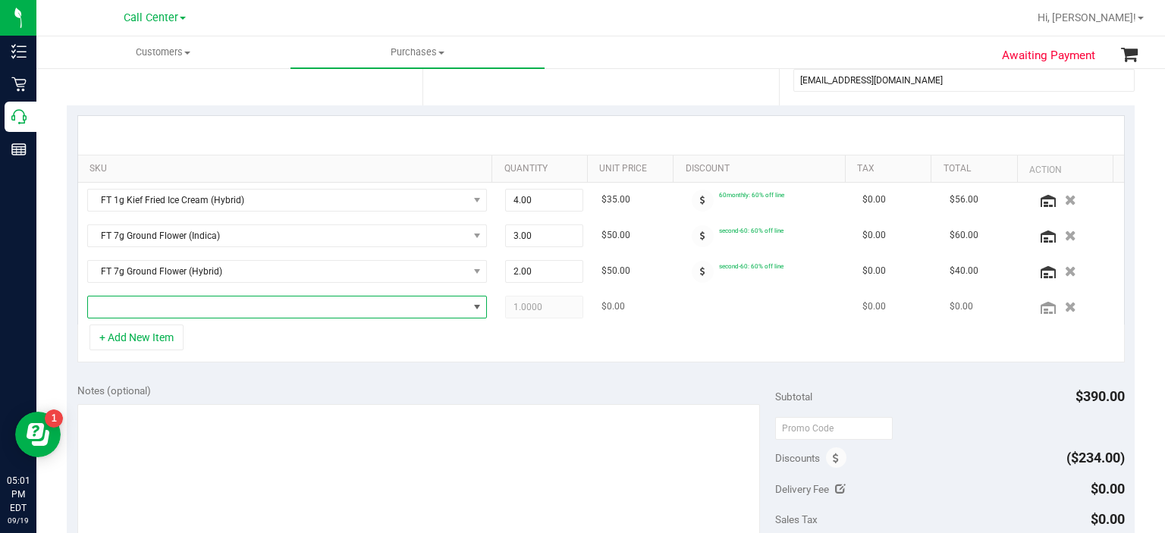
click at [197, 308] on span "NO DATA FOUND" at bounding box center [278, 307] width 380 height 21
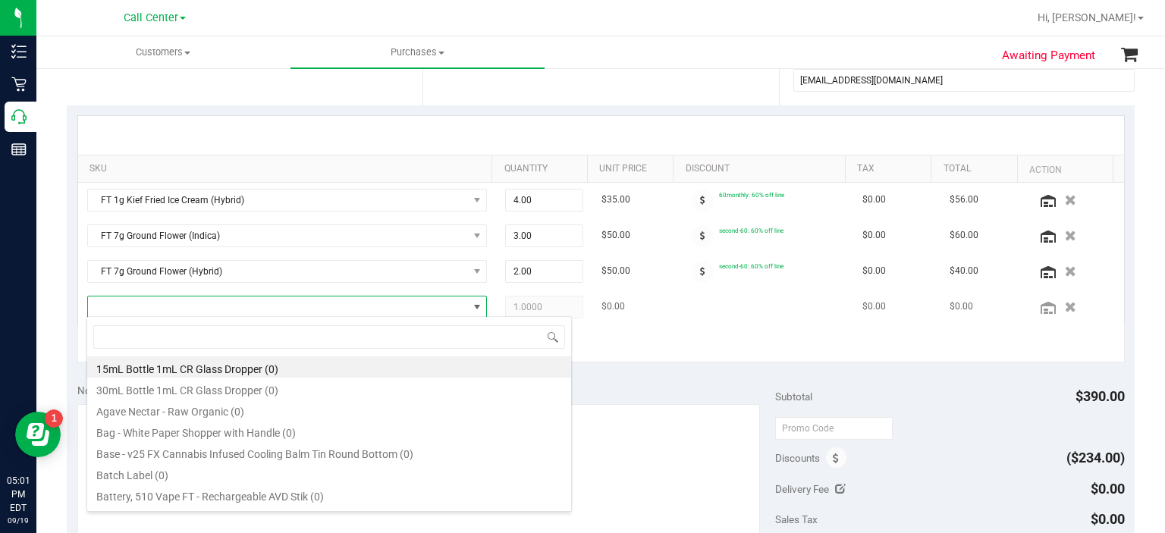
scroll to position [22, 386]
type input "deluxe sugar"
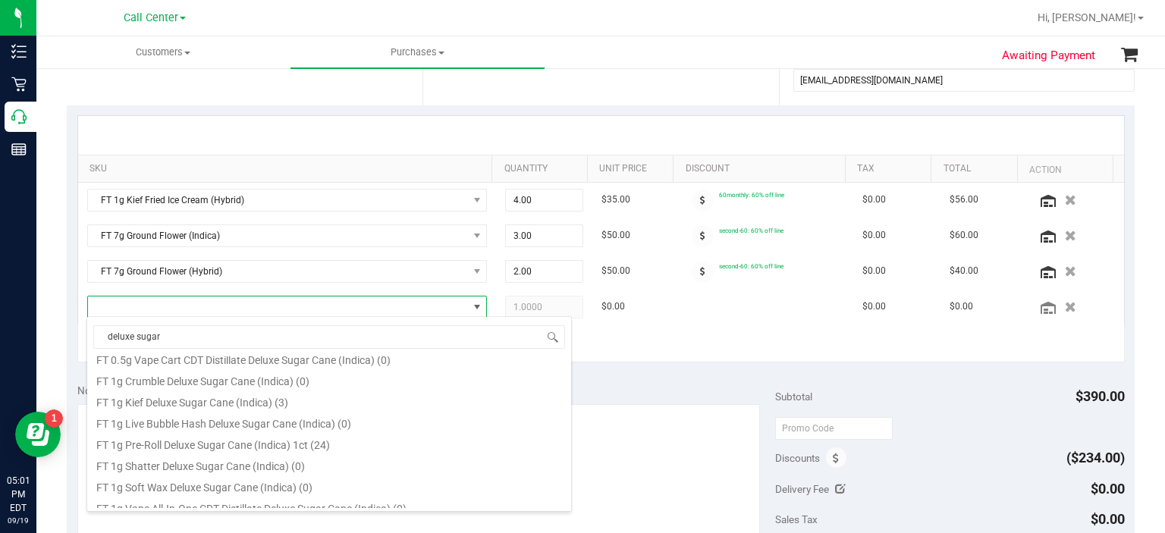
scroll to position [97, 0]
click at [308, 391] on li "FT 1g Kief Deluxe Sugar Cane (Indica) (3)" at bounding box center [329, 397] width 484 height 21
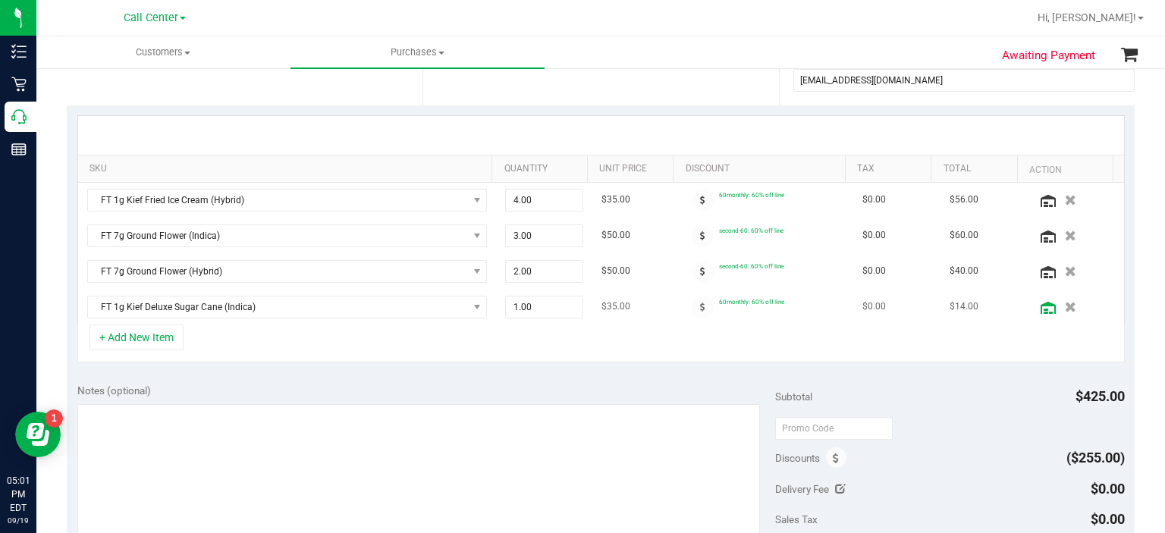
click at [1041, 302] on icon at bounding box center [1048, 308] width 15 height 12
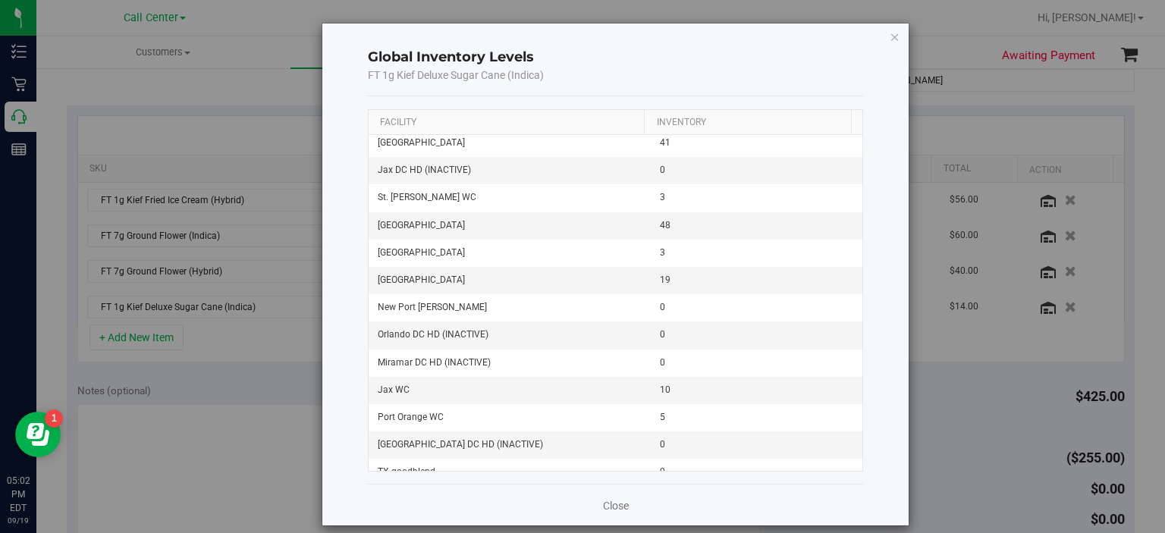
scroll to position [1159, 0]
click at [237, 374] on div "Global Inventory Levels FT 1g Kief Deluxe Sugar Cane (Indica) Facility Inventor…" at bounding box center [588, 266] width 1177 height 533
click at [620, 492] on div "Close" at bounding box center [616, 504] width 496 height 41
click at [612, 501] on link "Close" at bounding box center [616, 505] width 26 height 15
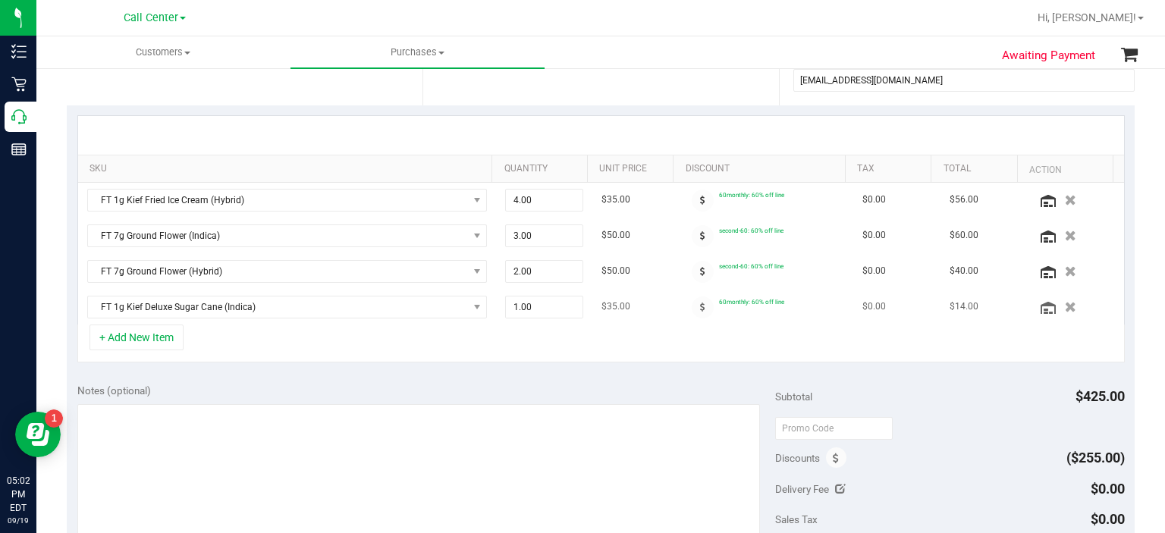
click at [524, 291] on td "1.00 1" at bounding box center [544, 307] width 96 height 35
click at [531, 303] on span "1.00 1" at bounding box center [544, 307] width 78 height 23
type input "6"
type input "6.00"
click at [540, 348] on div "+ Add New Item" at bounding box center [601, 344] width 1048 height 38
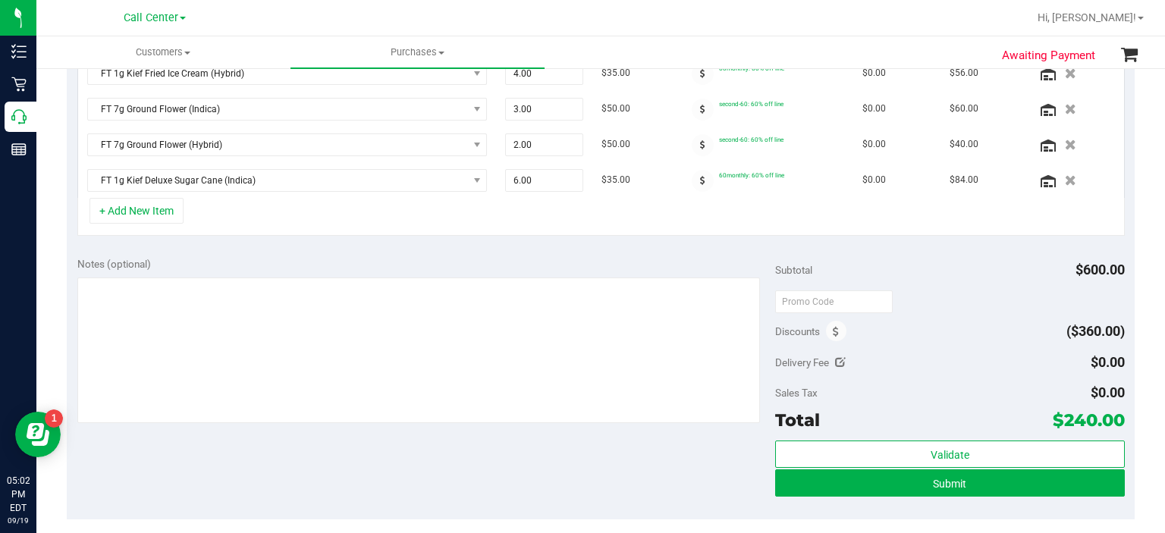
scroll to position [426, 0]
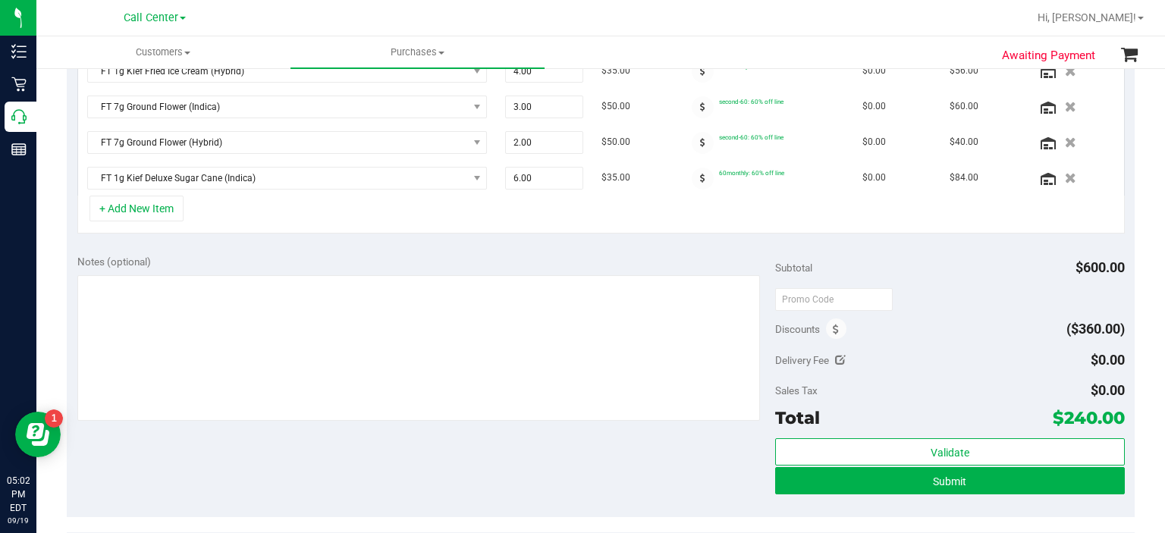
click at [1117, 407] on div "Awaiting Payment Back Save Purchase View Profile # 11976160 Created Needs revie…" at bounding box center [600, 228] width 1129 height 1176
drag, startPoint x: 1117, startPoint y: 407, endPoint x: 1111, endPoint y: 413, distance: 8.6
click at [1111, 413] on div "Notes (optional) Subtotal $600.00 Discounts ($360.00) Delivery Fee $0.00 Sales …" at bounding box center [601, 380] width 1068 height 273
copy div "$240.00"
